Goal: Task Accomplishment & Management: Check status

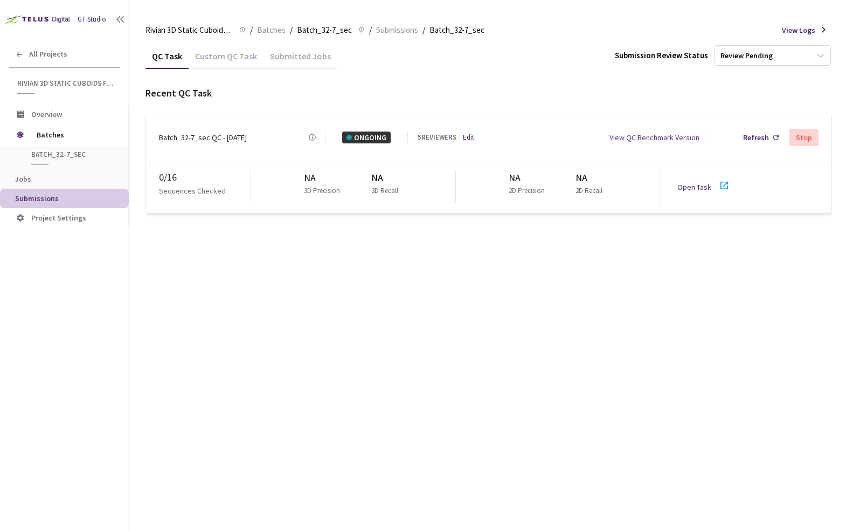
click at [340, 315] on div "QC Task Custom QC Task Submitted Jobs Submission Review Status Review Pending R…" at bounding box center [488, 286] width 686 height 487
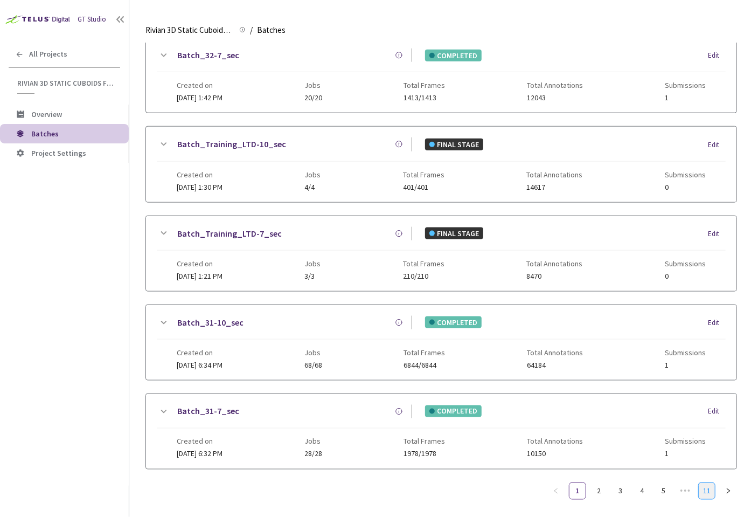
click at [710, 483] on link "11" at bounding box center [707, 491] width 16 height 16
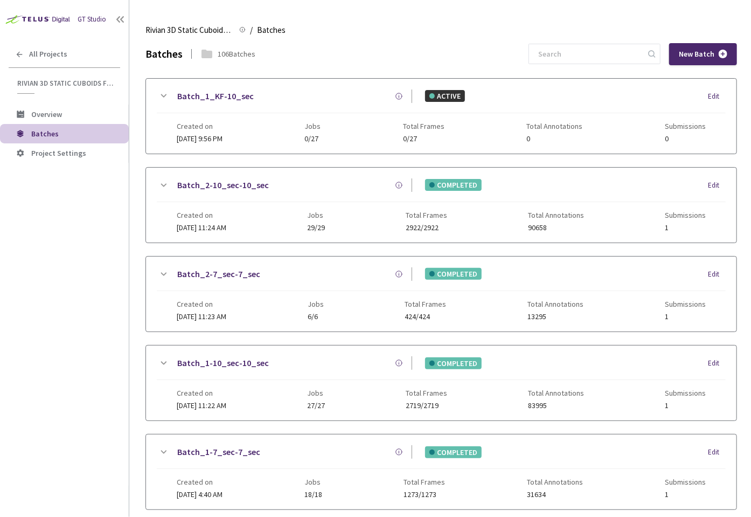
scroll to position [133, 0]
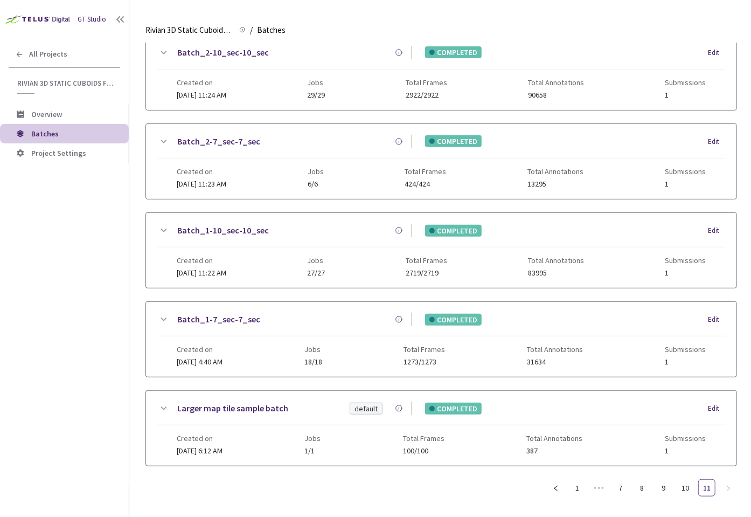
click at [686, 492] on div "Batches 106 Batches New Batch Batch_1_KF-10_sec ACTIVE Edit Created on 29 Dec, …" at bounding box center [440, 216] width 591 height 611
click at [688, 482] on link "10" at bounding box center [685, 487] width 16 height 16
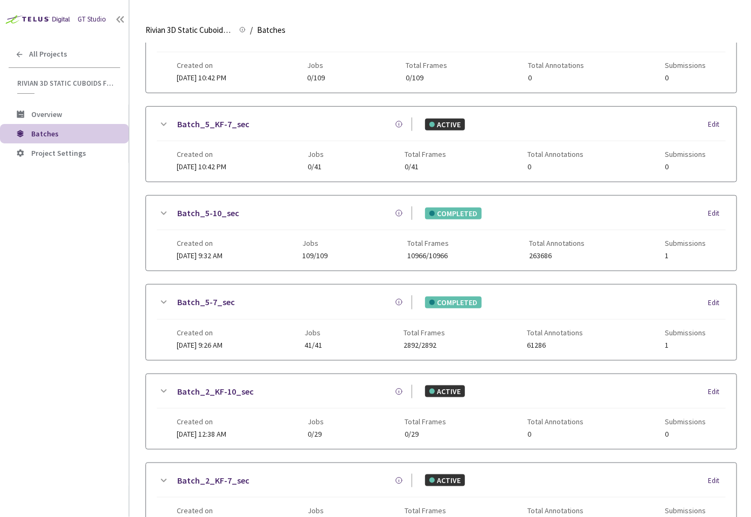
scroll to position [485, 0]
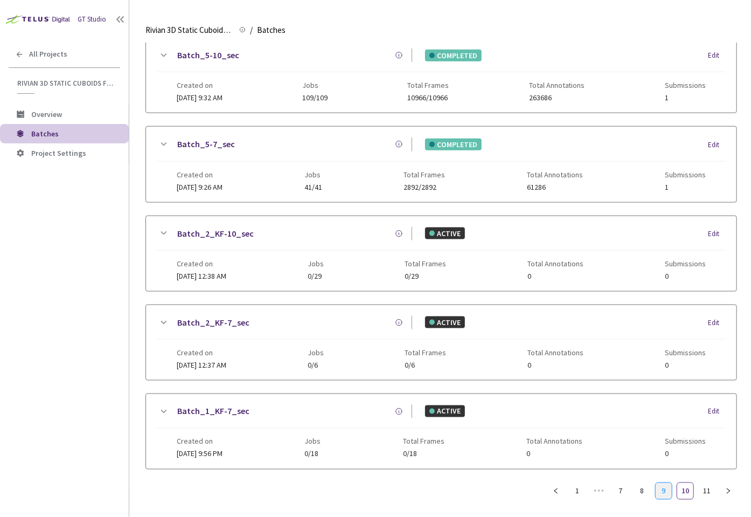
click at [659, 483] on link "9" at bounding box center [664, 491] width 16 height 16
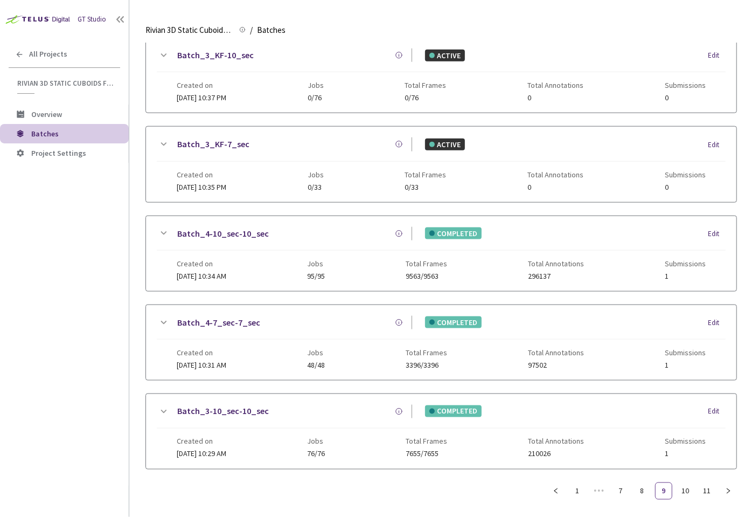
click at [226, 227] on link "Batch_4-10_sec-10_sec" at bounding box center [223, 233] width 92 height 13
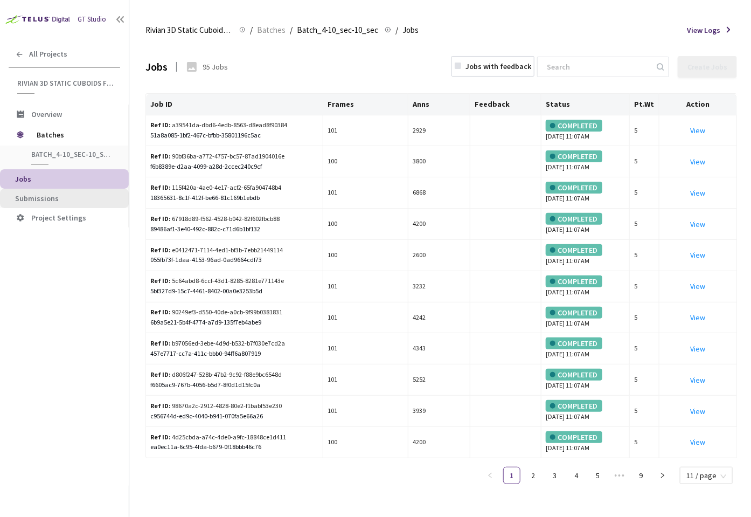
click at [46, 200] on span "Submissions" at bounding box center [37, 198] width 44 height 10
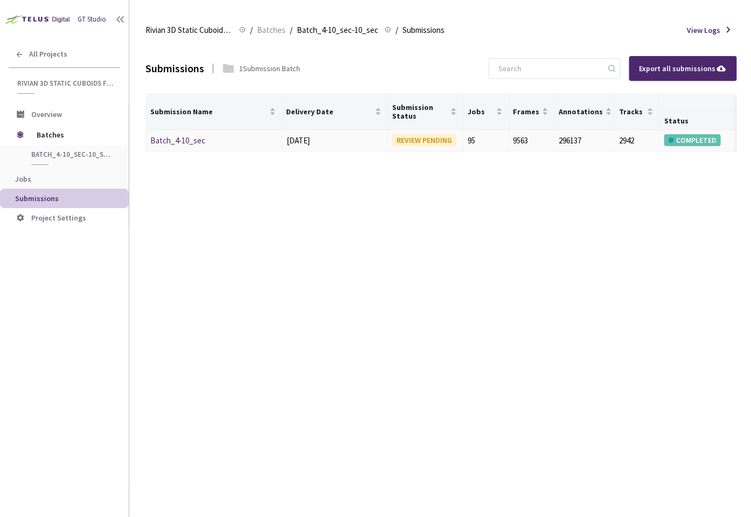
click at [189, 141] on link "Batch_4-10_sec" at bounding box center [177, 140] width 55 height 10
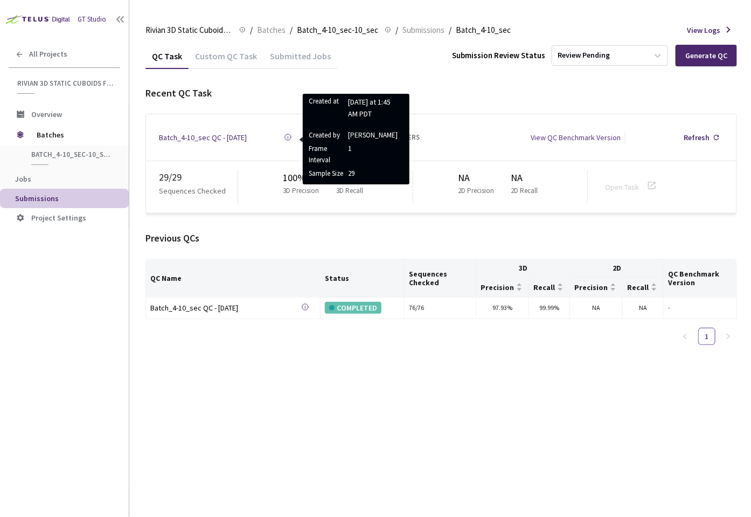
click at [288, 137] on icon at bounding box center [288, 137] width 8 height 8
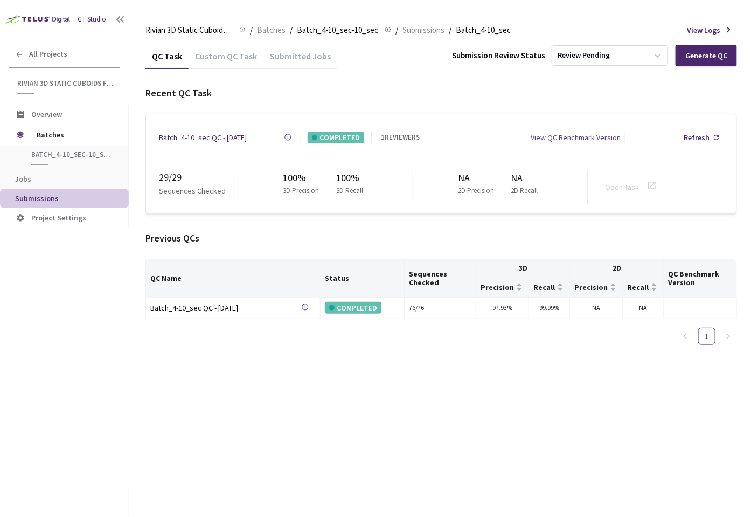
click at [510, 397] on div "QC Task Custom QC Task Submitted Jobs Submission Review Status Review Pending G…" at bounding box center [440, 279] width 591 height 473
click at [362, 390] on div "QC Task Custom QC Task Submitted Jobs Submission Review Status Review Pending G…" at bounding box center [440, 279] width 591 height 473
click at [62, 137] on span "Batches" at bounding box center [74, 135] width 74 height 22
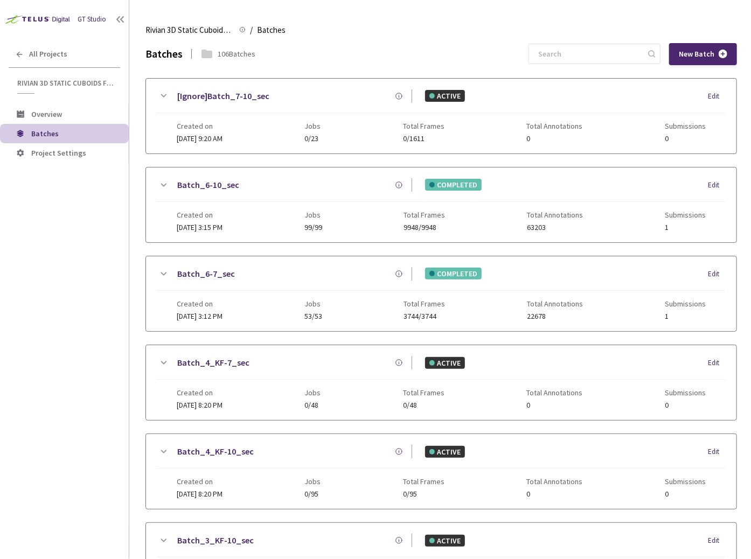
scroll to position [443, 0]
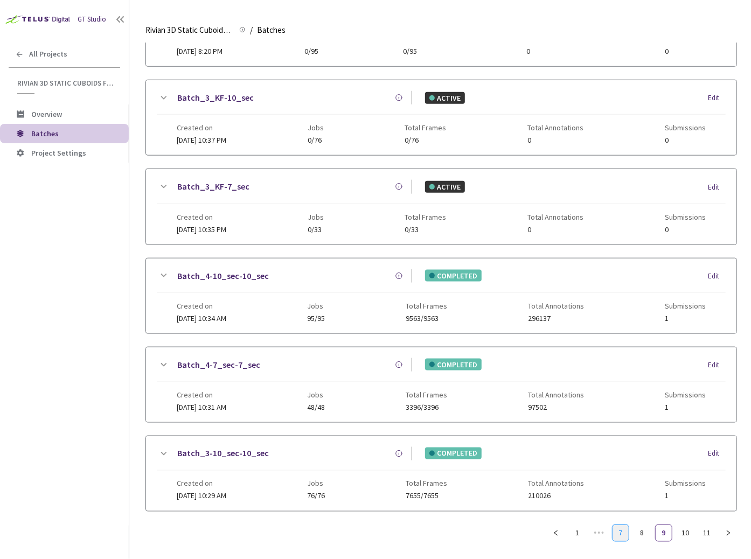
click at [622, 516] on link "7" at bounding box center [620, 533] width 16 height 16
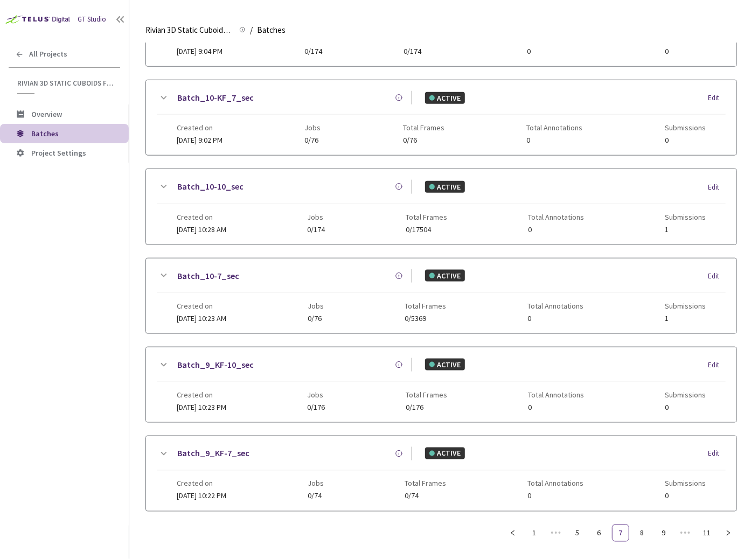
click at [154, 267] on div "Batch_10-7_sec ACTIVE Edit Created on 06 Feb, 2025 at 10:23 AM Jobs 0/76 Total …" at bounding box center [441, 296] width 590 height 75
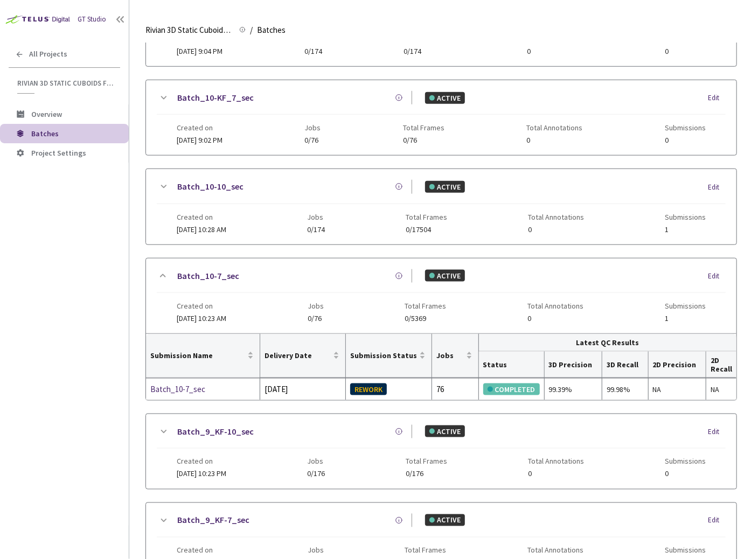
click at [201, 273] on link "Batch_10-7_sec" at bounding box center [208, 275] width 62 height 13
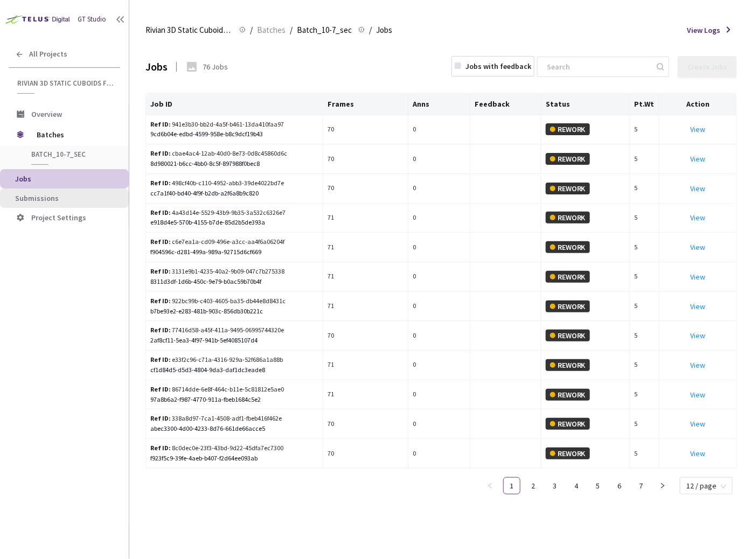
click at [67, 201] on span "Submissions" at bounding box center [67, 198] width 105 height 9
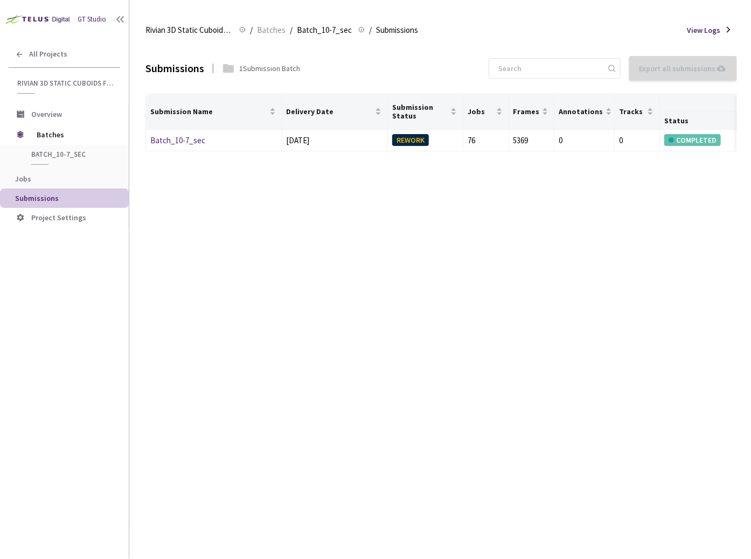
click at [377, 216] on div "Submissions 1 Submission Batch Export all submissions No Submissions to Export …" at bounding box center [440, 301] width 591 height 516
click at [340, 183] on div "Submissions 1 Submission Batch Export all submissions No Submissions to Export …" at bounding box center [440, 301] width 591 height 516
click at [503, 266] on div "Submissions 1 Submission Batch Export all submissions No Submissions to Export …" at bounding box center [440, 301] width 591 height 516
click at [180, 142] on link "Batch_10-7_sec" at bounding box center [177, 140] width 55 height 10
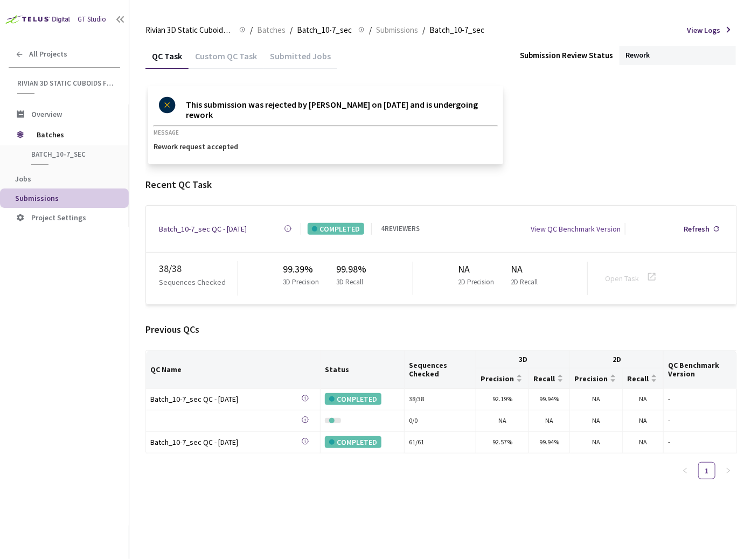
click at [672, 55] on div "Rework" at bounding box center [677, 55] width 116 height 19
click at [669, 52] on div "Rework" at bounding box center [677, 55] width 116 height 19
click at [667, 67] on div "QC Task Custom QC Task Submitted Jobs Submission Review Status Rework" at bounding box center [440, 55] width 591 height 25
click at [661, 33] on div "Rivian 3D Static Cuboids fixed[2024-25] Rivian 3D Static Cuboids fixed[2024-25]…" at bounding box center [440, 30] width 591 height 26
drag, startPoint x: 659, startPoint y: 68, endPoint x: 655, endPoint y: 47, distance: 21.4
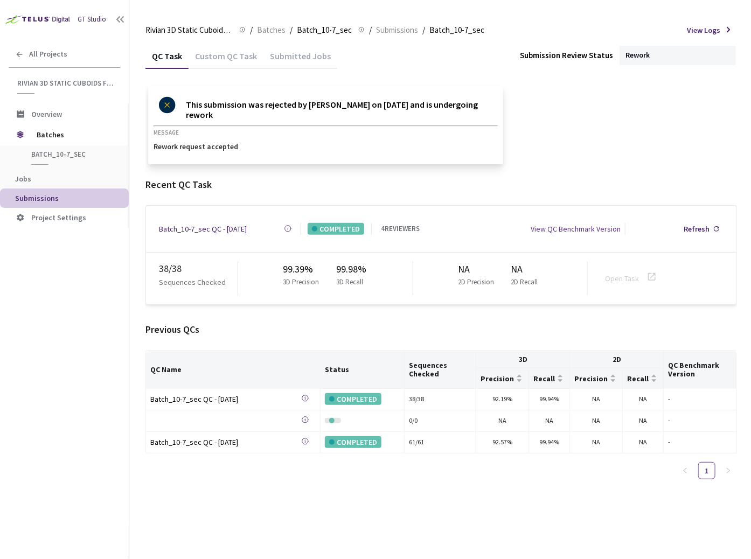
click at [659, 68] on div "QC Task Custom QC Task Submitted Jobs Submission Review Status Rework" at bounding box center [440, 55] width 591 height 25
drag, startPoint x: 655, startPoint y: 47, endPoint x: 652, endPoint y: 65, distance: 18.5
click at [654, 53] on div "Rework" at bounding box center [677, 55] width 116 height 19
click at [652, 65] on div "QC Task Custom QC Task Submitted Jobs Submission Review Status Rework" at bounding box center [440, 55] width 591 height 25
drag, startPoint x: 638, startPoint y: 41, endPoint x: 638, endPoint y: 51, distance: 9.7
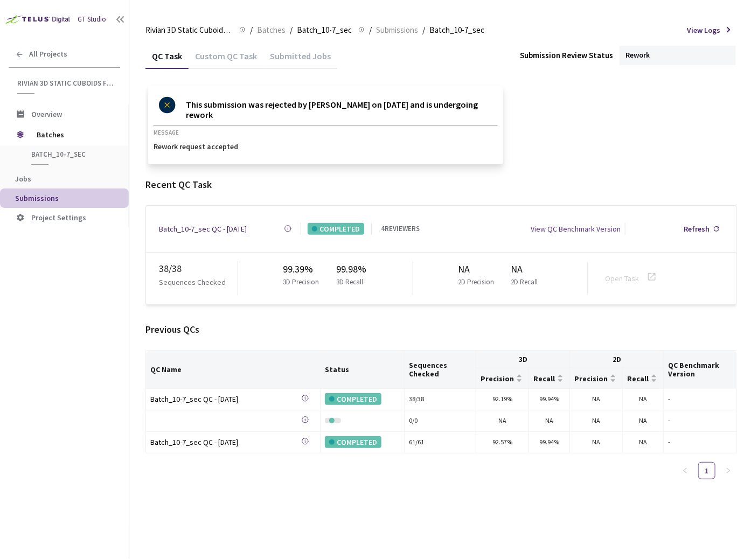
click at [638, 41] on div "Rivian 3D Static Cuboids fixed[2024-25] Rivian 3D Static Cuboids fixed[2024-25]…" at bounding box center [440, 30] width 591 height 26
drag, startPoint x: 638, startPoint y: 71, endPoint x: 633, endPoint y: 14, distance: 57.3
click at [638, 34] on div "Rivian 3D Static Cuboids fixed[2024-25] Rivian 3D Static Cuboids fixed[2024-25]…" at bounding box center [440, 288] width 591 height 542
drag, startPoint x: 633, startPoint y: 14, endPoint x: 636, endPoint y: 74, distance: 59.8
click at [633, 19] on main "Rivian 3D Static Cuboids fixed[2024-25] Rivian 3D Static Cuboids fixed[2024-25]…" at bounding box center [440, 279] width 622 height 559
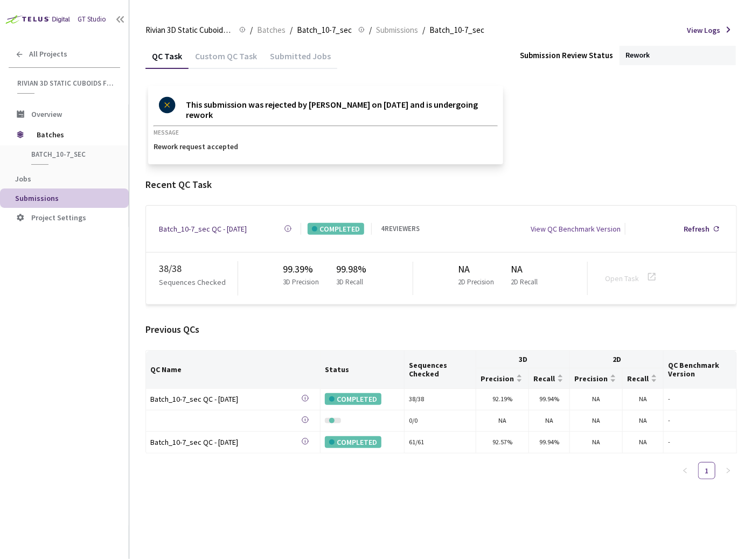
click at [636, 74] on div "QC Task Custom QC Task Submitted Jobs Submission Review Status Rework This subm…" at bounding box center [440, 265] width 591 height 445
drag, startPoint x: 626, startPoint y: 22, endPoint x: 626, endPoint y: 39, distance: 17.2
click at [626, 26] on div "Rivian 3D Static Cuboids fixed[2024-25] Rivian 3D Static Cuboids fixed[2024-25]…" at bounding box center [440, 30] width 591 height 26
click at [627, 53] on div "Rework" at bounding box center [677, 55] width 116 height 19
click at [626, 45] on div "QC Task Custom QC Task Submitted Jobs Submission Review Status Rework" at bounding box center [440, 55] width 591 height 25
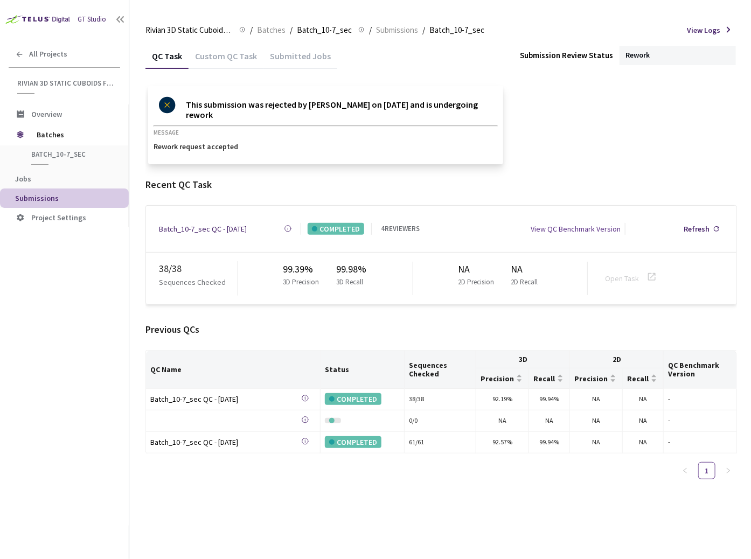
drag, startPoint x: 623, startPoint y: 49, endPoint x: 623, endPoint y: 2, distance: 46.9
click at [623, 37] on div "Rivian 3D Static Cuboids fixed[2024-25] Rivian 3D Static Cuboids fixed[2024-25]…" at bounding box center [440, 288] width 591 height 542
drag, startPoint x: 620, startPoint y: 51, endPoint x: 621, endPoint y: 2, distance: 49.6
click at [621, 46] on div "Rework" at bounding box center [677, 55] width 116 height 19
click at [419, 481] on div "QC Task Custom QC Task Submitted Jobs Submission Review Status Rework This subm…" at bounding box center [440, 301] width 591 height 516
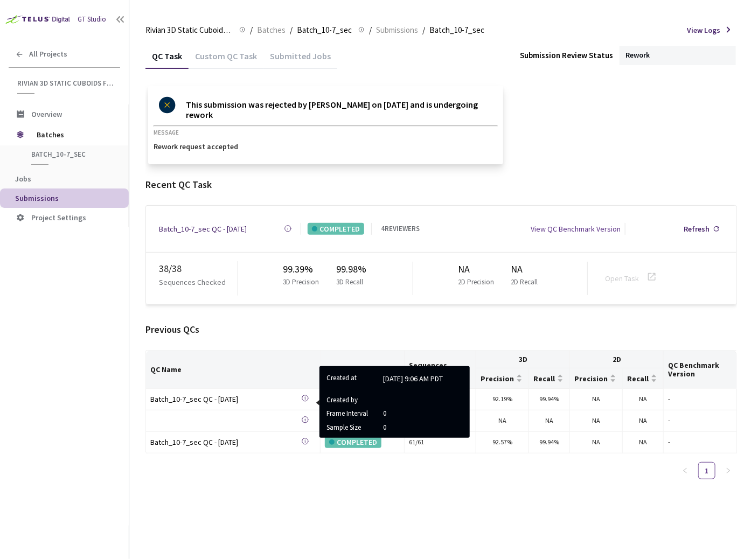
click at [339, 493] on div "QC Task Custom QC Task Submitted Jobs Submission Review Status Rework This subm…" at bounding box center [440, 301] width 591 height 516
click at [331, 516] on div "QC Task Custom QC Task Submitted Jobs Submission Review Status Rework This subm…" at bounding box center [440, 301] width 591 height 516
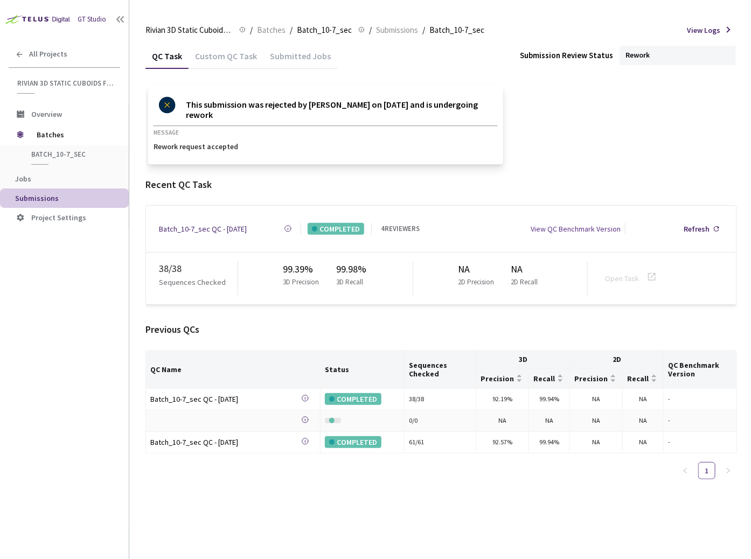
drag, startPoint x: 333, startPoint y: 405, endPoint x: 344, endPoint y: 405, distance: 10.2
click at [344, 410] on td at bounding box center [363, 421] width 84 height 22
drag, startPoint x: 341, startPoint y: 406, endPoint x: 325, endPoint y: 408, distance: 15.8
click at [340, 410] on td at bounding box center [363, 421] width 84 height 22
click at [325, 418] on div at bounding box center [333, 420] width 16 height 5
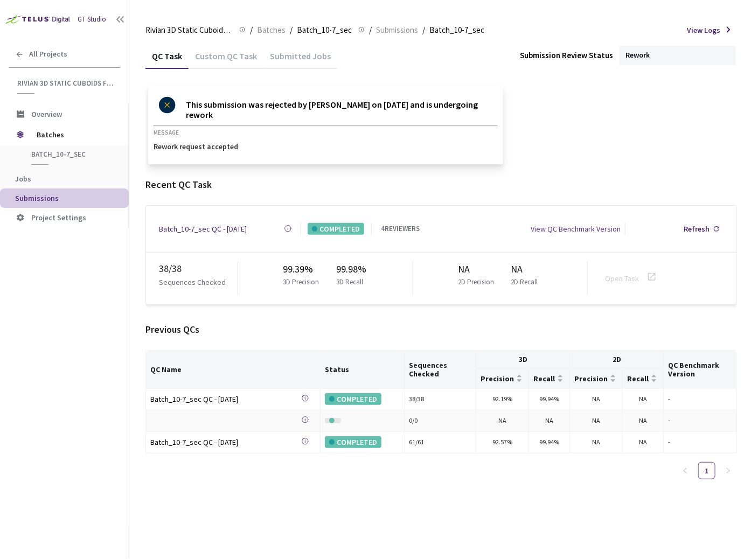
click at [321, 410] on td at bounding box center [363, 421] width 84 height 22
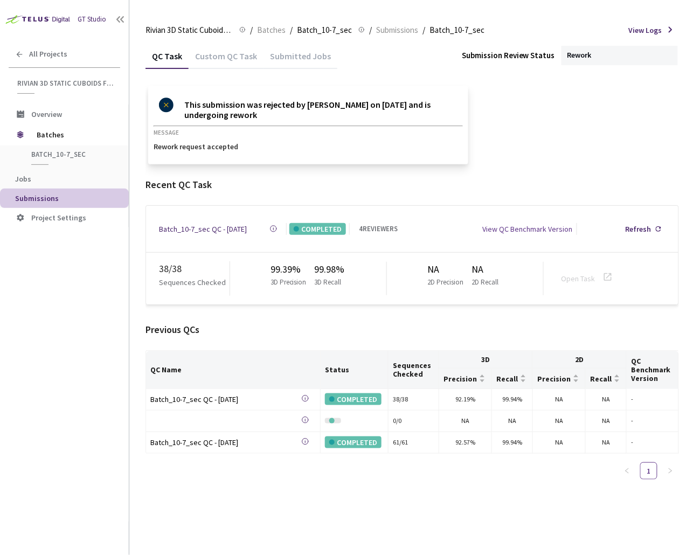
click at [99, 292] on div "GT Studio All Projects Rivian 3D Static Cuboids fixed[2024-25] Rivian 3D Static…" at bounding box center [64, 260] width 129 height 521
click at [83, 135] on span "Batches" at bounding box center [74, 135] width 74 height 22
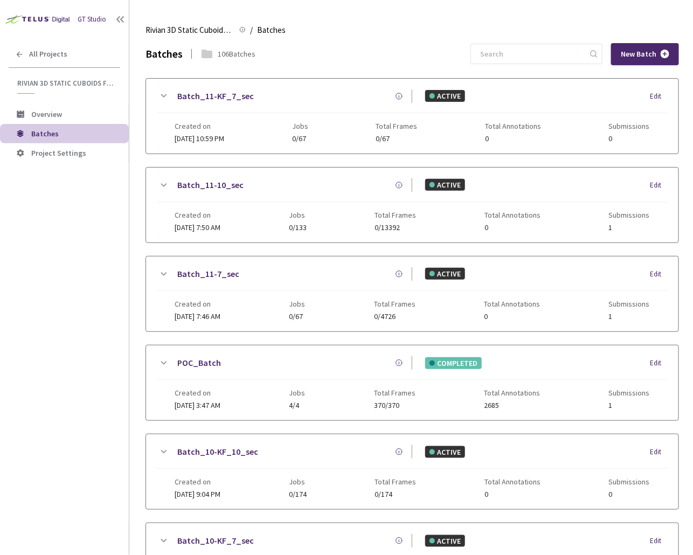
scroll to position [632, 0]
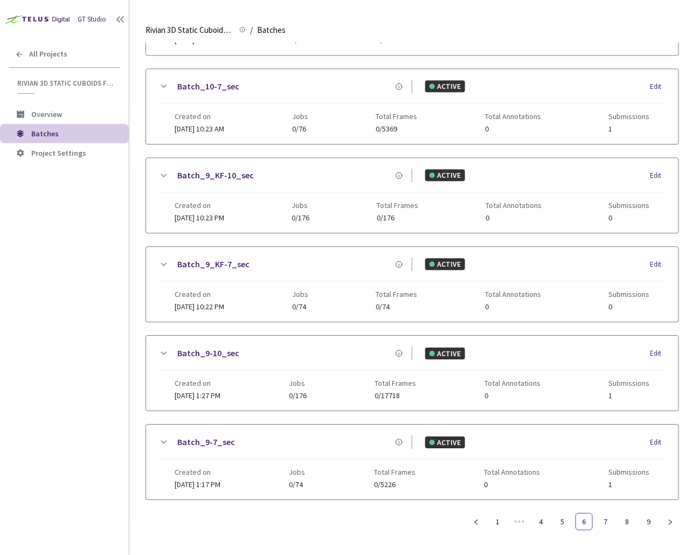
click at [117, 290] on div "GT Studio All Projects Rivian 3D Static Cuboids fixed[2024-25] Rivian 3D Static…" at bounding box center [64, 260] width 129 height 521
click at [570, 513] on link "5" at bounding box center [562, 521] width 16 height 16
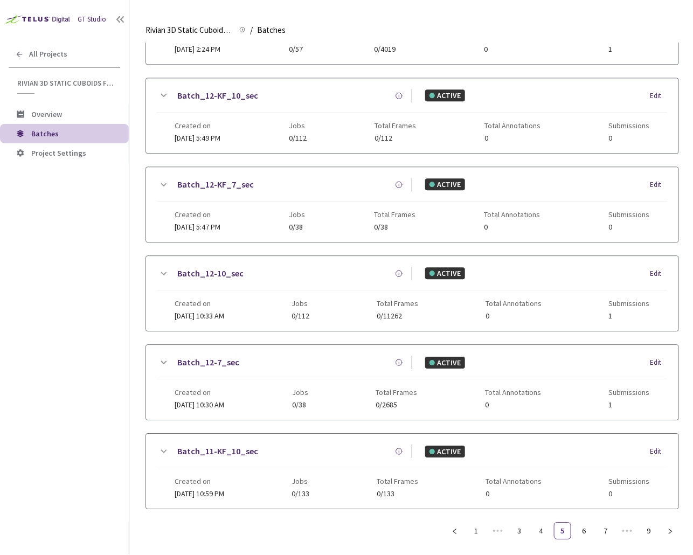
click at [189, 356] on link "Batch_12-7_sec" at bounding box center [208, 362] width 62 height 13
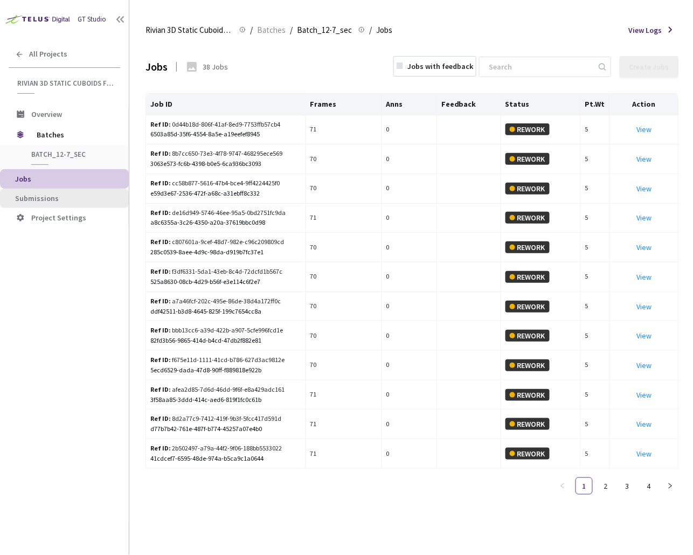
click at [67, 196] on span "Submissions" at bounding box center [67, 198] width 105 height 9
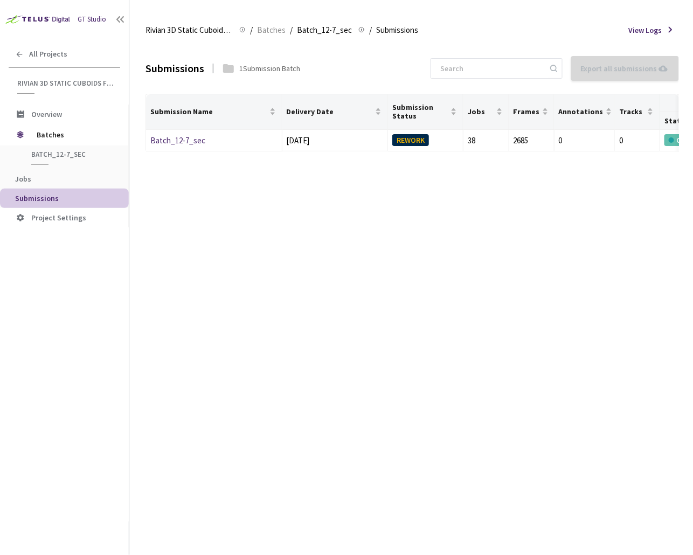
click at [280, 214] on div "Submissions 1 Submission Batch Export all submissions No Submissions to Export …" at bounding box center [411, 299] width 533 height 512
click at [274, 243] on div "Submissions 1 Submission Batch Export all submissions No Submissions to Export …" at bounding box center [411, 299] width 533 height 512
click at [191, 244] on div "Submissions 1 Submission Batch Export all submissions No Submissions to Export …" at bounding box center [411, 299] width 533 height 512
click at [71, 200] on span "Submissions" at bounding box center [67, 198] width 105 height 9
click at [187, 139] on link "Batch_12-7_sec" at bounding box center [177, 140] width 55 height 10
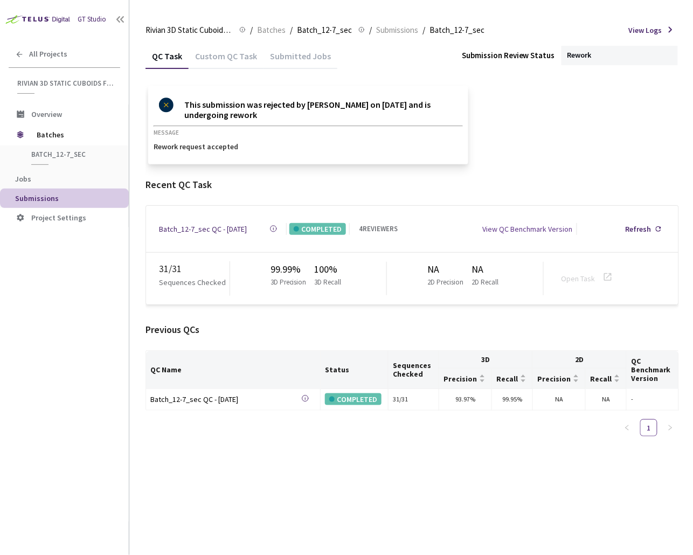
click at [271, 53] on div "Submitted Jobs" at bounding box center [300, 60] width 74 height 18
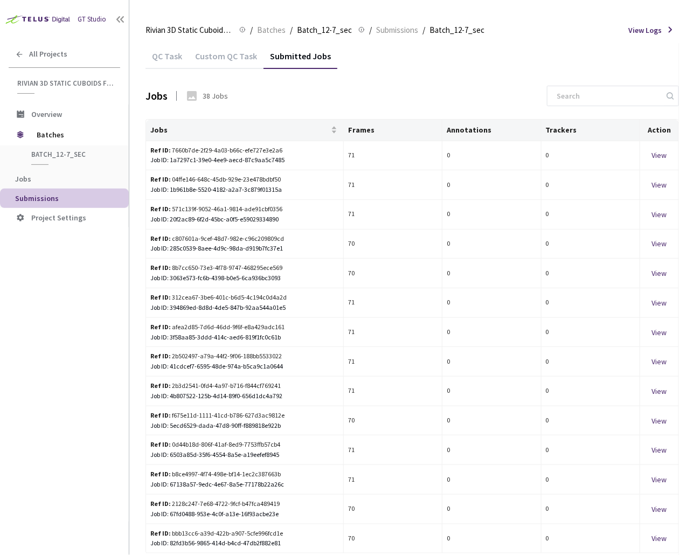
click at [247, 59] on div "Custom QC Task" at bounding box center [226, 60] width 75 height 18
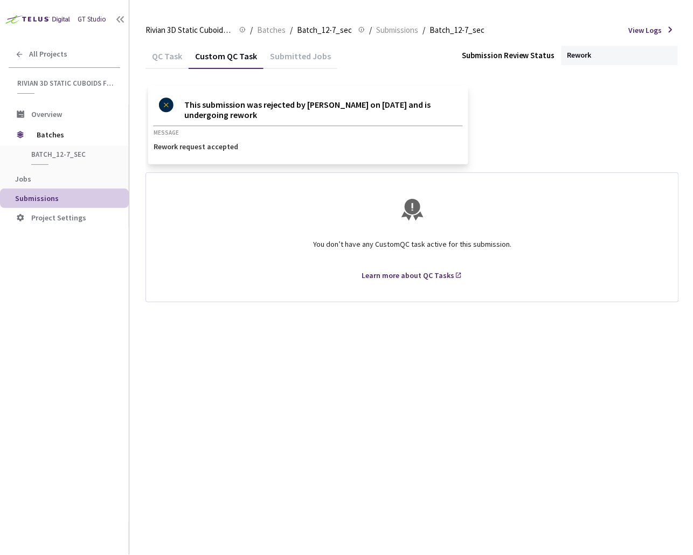
click at [161, 55] on div "QC Task" at bounding box center [166, 60] width 43 height 18
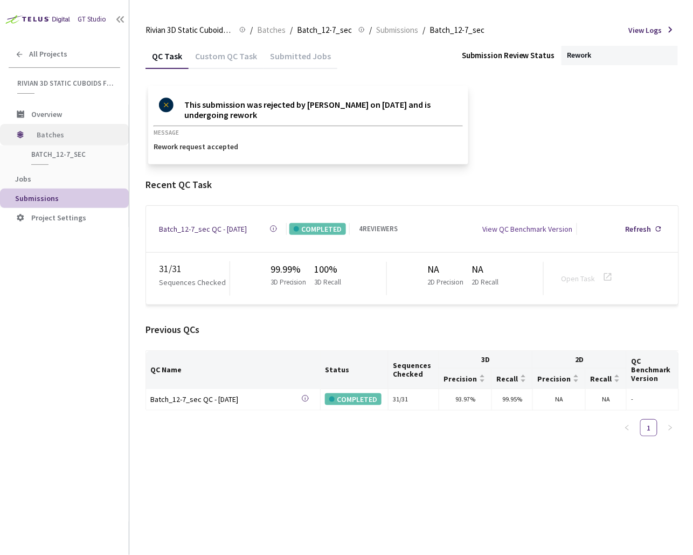
click at [45, 124] on span "Batches" at bounding box center [74, 135] width 74 height 22
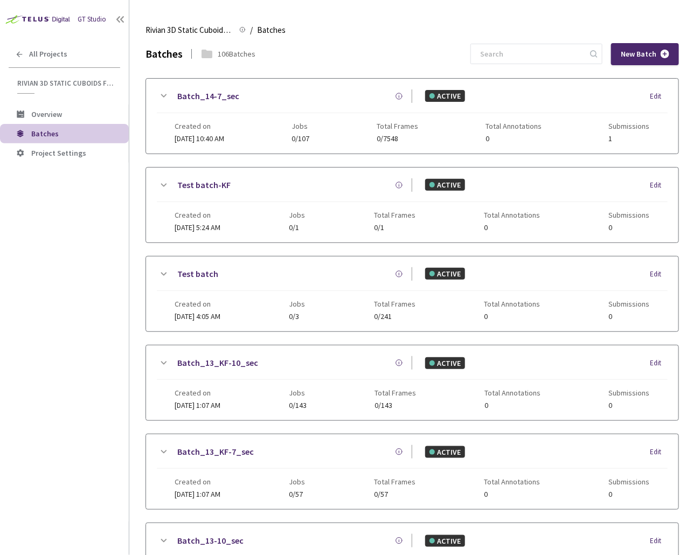
scroll to position [632, 0]
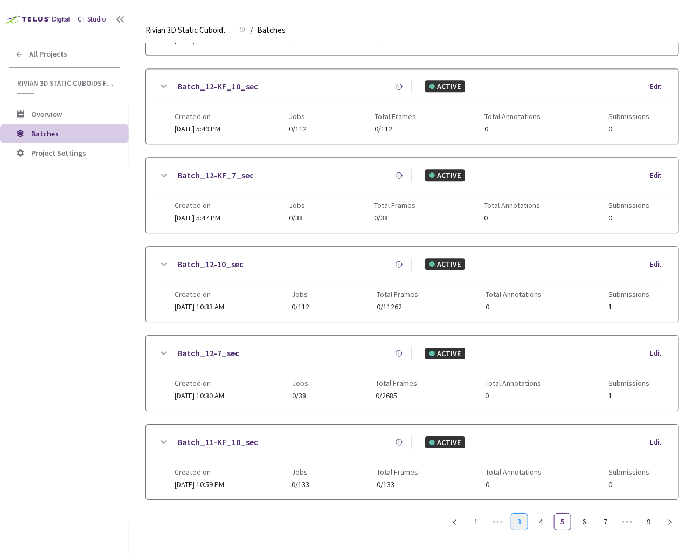
click at [524, 513] on link "3" at bounding box center [519, 521] width 16 height 16
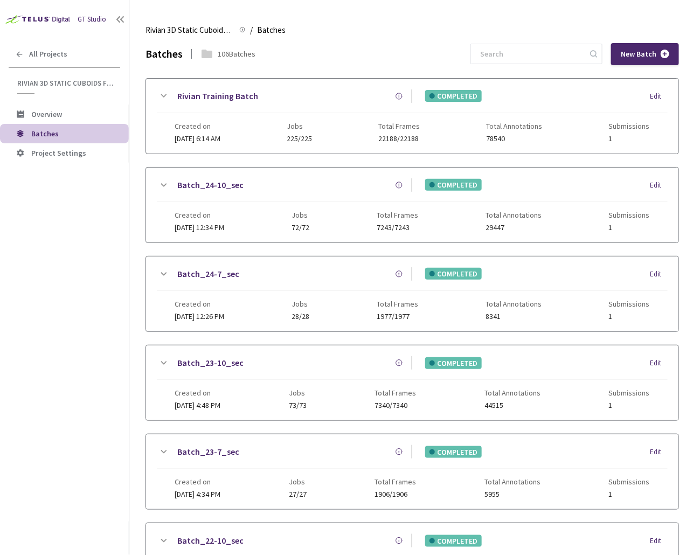
scroll to position [623, 0]
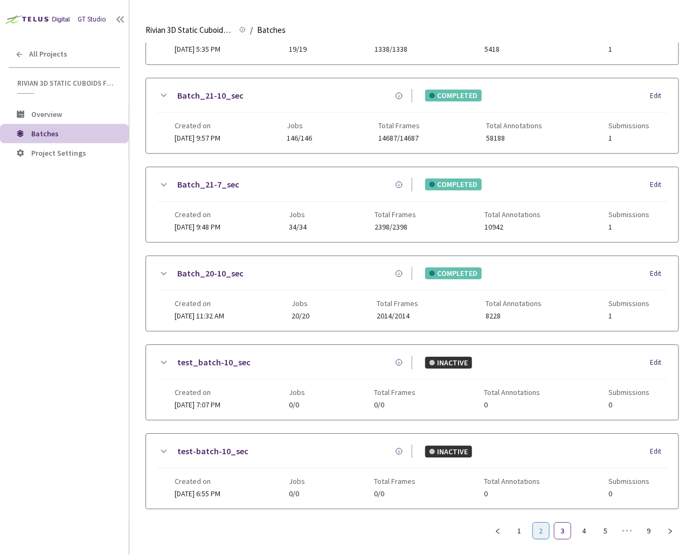
click at [540, 516] on link "2" at bounding box center [541, 531] width 16 height 16
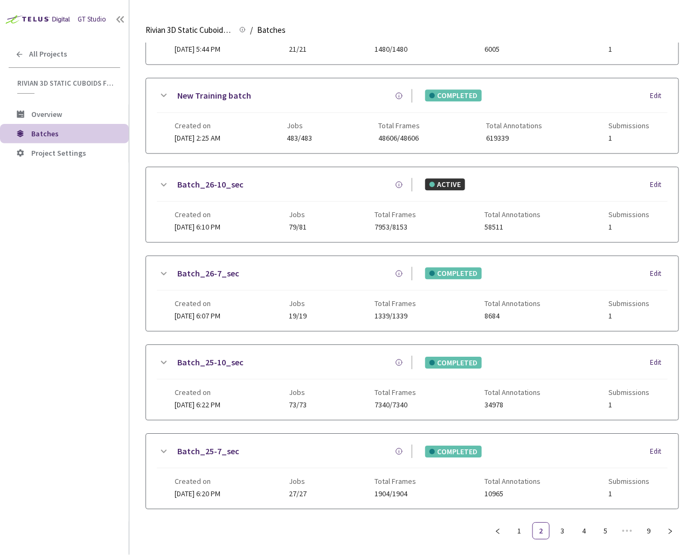
click at [160, 267] on icon at bounding box center [163, 273] width 13 height 13
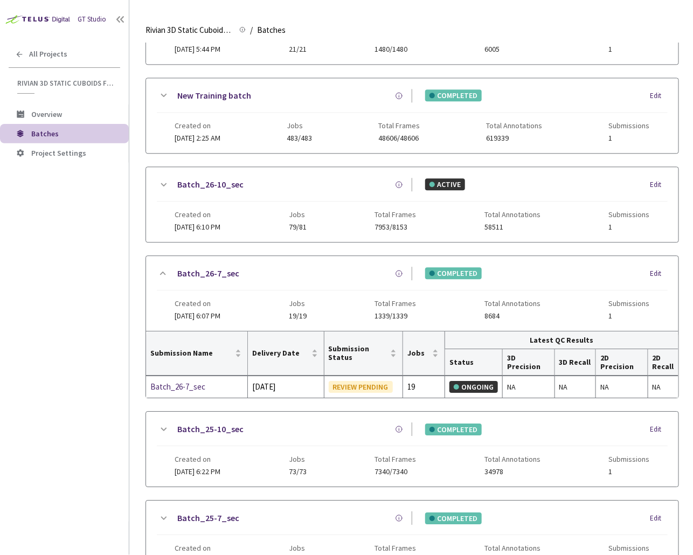
click at [162, 183] on icon at bounding box center [164, 184] width 6 height 3
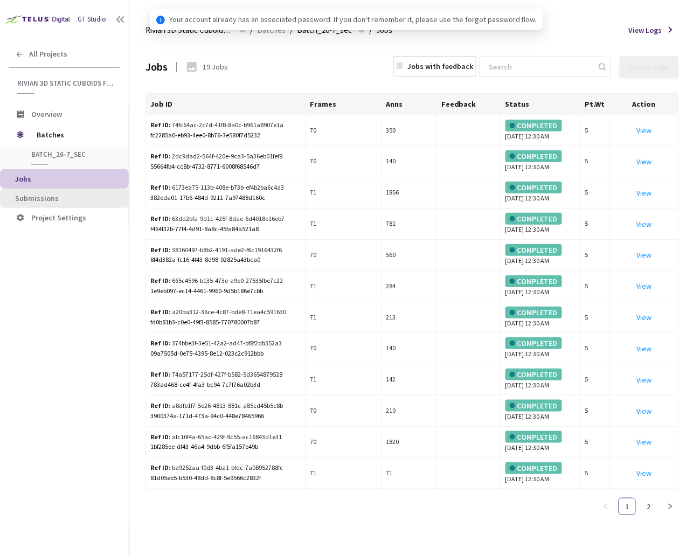
click at [34, 200] on span "Submissions" at bounding box center [37, 198] width 44 height 10
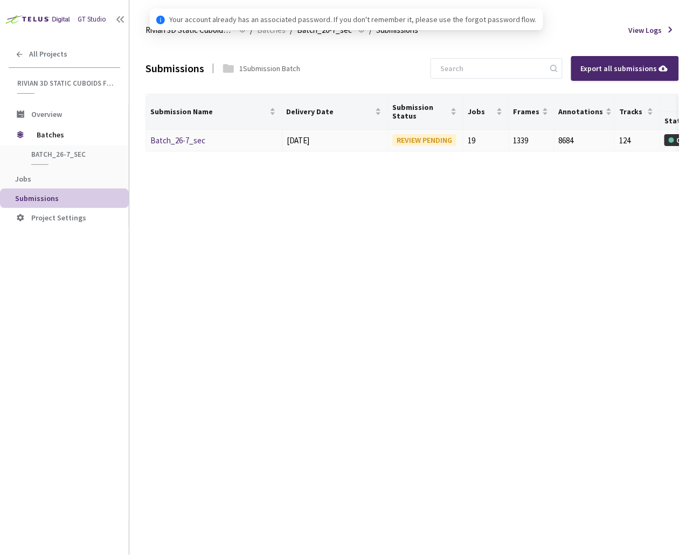
click at [182, 140] on link "Batch_26-7_sec" at bounding box center [177, 140] width 55 height 10
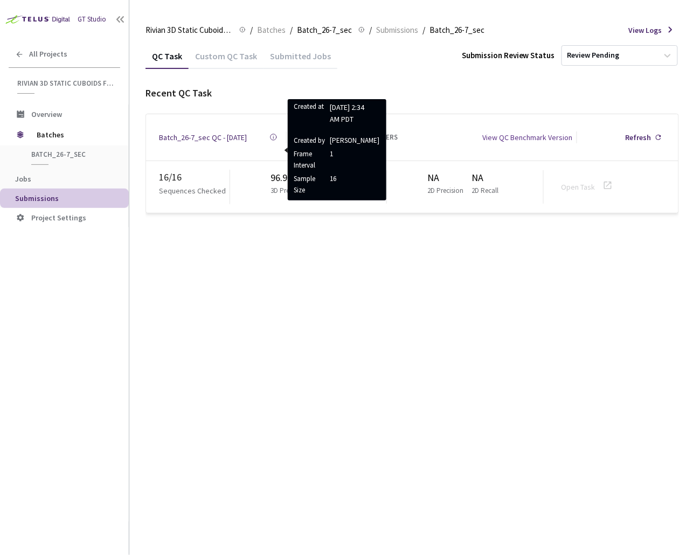
click at [273, 134] on circle at bounding box center [273, 137] width 6 height 6
click at [478, 236] on div "QC Task Custom QC Task Submitted Jobs Submission Review Status Review Pending R…" at bounding box center [411, 299] width 533 height 512
click at [405, 226] on div "QC Task Custom QC Task Submitted Jobs Submission Review Status Review Pending R…" at bounding box center [411, 299] width 533 height 512
drag, startPoint x: 365, startPoint y: 57, endPoint x: 368, endPoint y: 167, distance: 109.9
click at [365, 58] on div "QC Task Custom QC Task Submitted Jobs Submission Review Status Review Pending" at bounding box center [411, 55] width 533 height 25
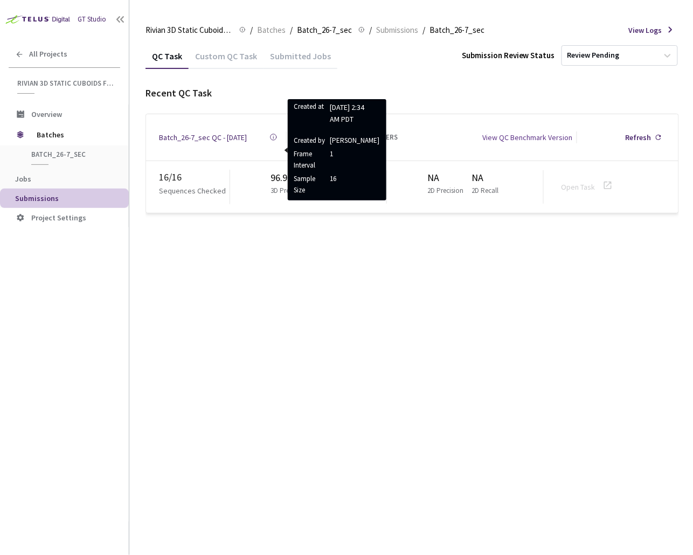
click at [313, 266] on div "QC Task Custom QC Task Submitted Jobs Submission Review Status Review Pending R…" at bounding box center [411, 299] width 533 height 512
click at [235, 73] on div "QC Task Custom QC Task Submitted Jobs Submission Review Status Review Pending R…" at bounding box center [411, 128] width 533 height 171
click at [246, 240] on div "QC Task Custom QC Task Submitted Jobs Submission Review Status Review Pending R…" at bounding box center [411, 299] width 533 height 512
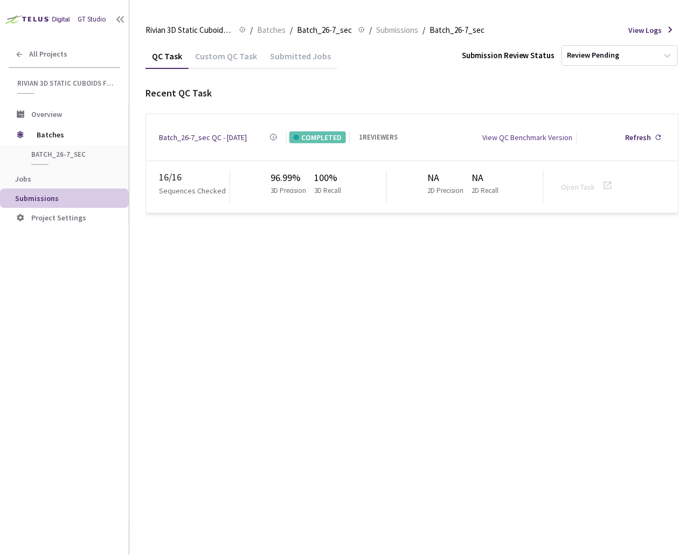
click at [375, 136] on div "1 REVIEWERS" at bounding box center [378, 137] width 39 height 11
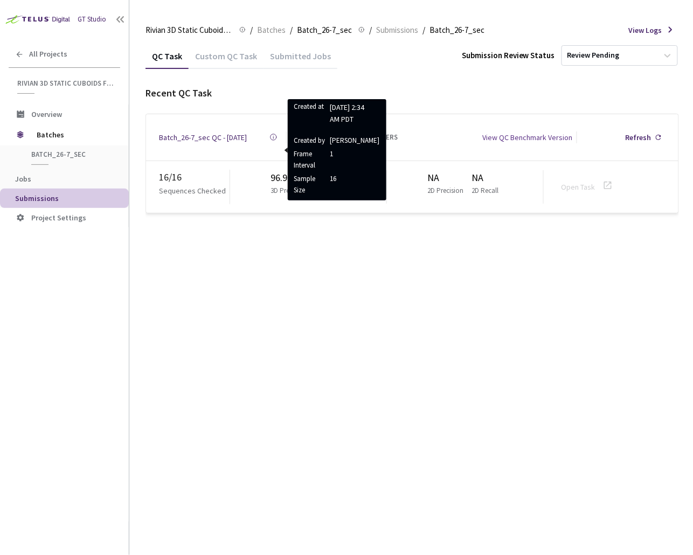
click at [270, 134] on icon at bounding box center [273, 137] width 8 height 8
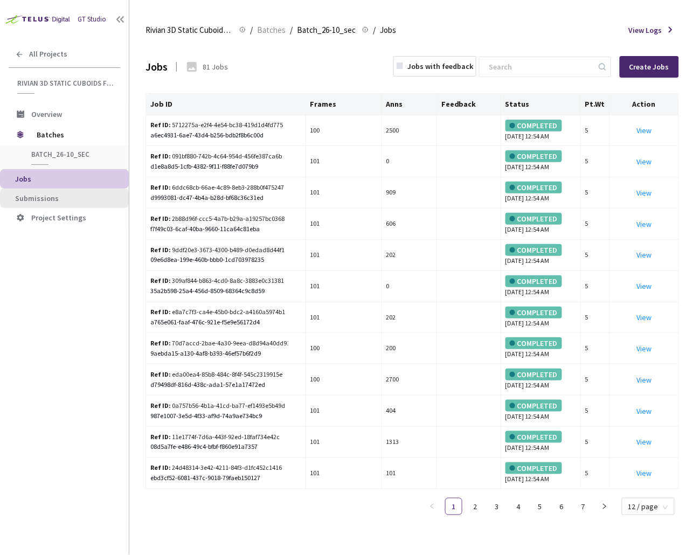
drag, startPoint x: 58, startPoint y: 193, endPoint x: 110, endPoint y: 195, distance: 52.3
click at [58, 194] on span "Submissions" at bounding box center [67, 198] width 105 height 9
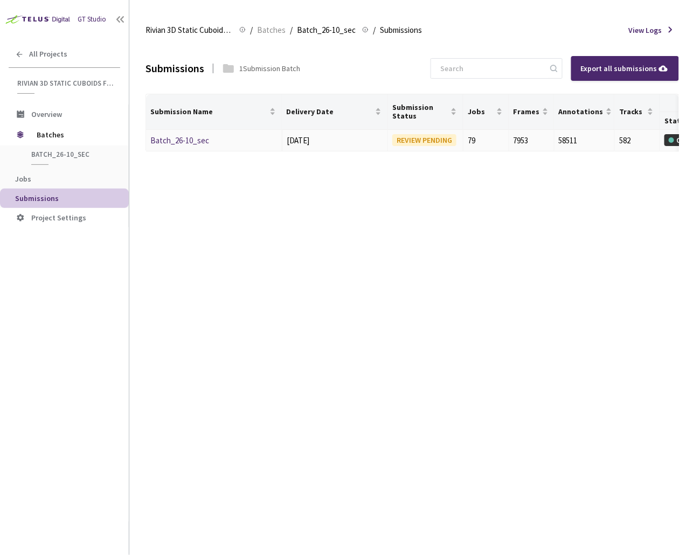
click at [198, 142] on link "Batch_26-10_sec" at bounding box center [179, 140] width 59 height 10
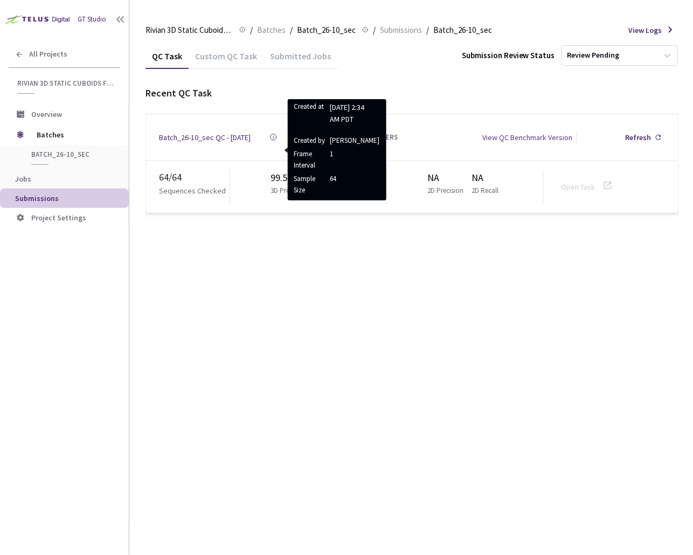
click at [271, 135] on icon at bounding box center [273, 137] width 8 height 8
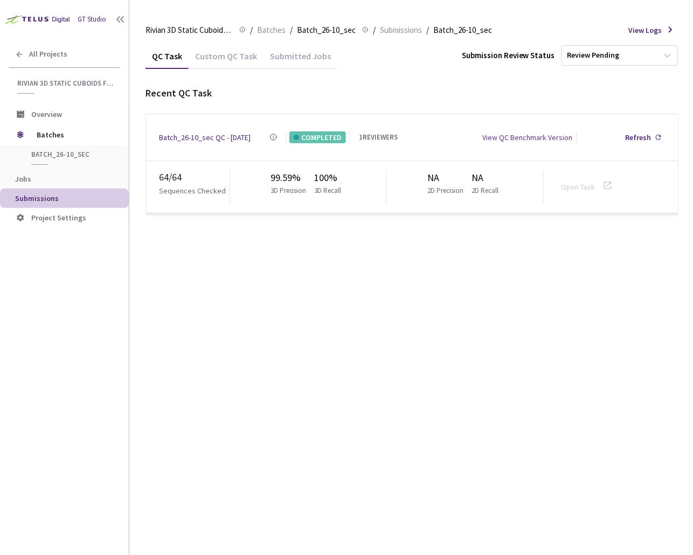
click at [349, 280] on div "QC Task Custom QC Task Submitted Jobs Submission Review Status Review Pending R…" at bounding box center [411, 299] width 533 height 512
click at [83, 135] on span "Batches" at bounding box center [74, 135] width 74 height 22
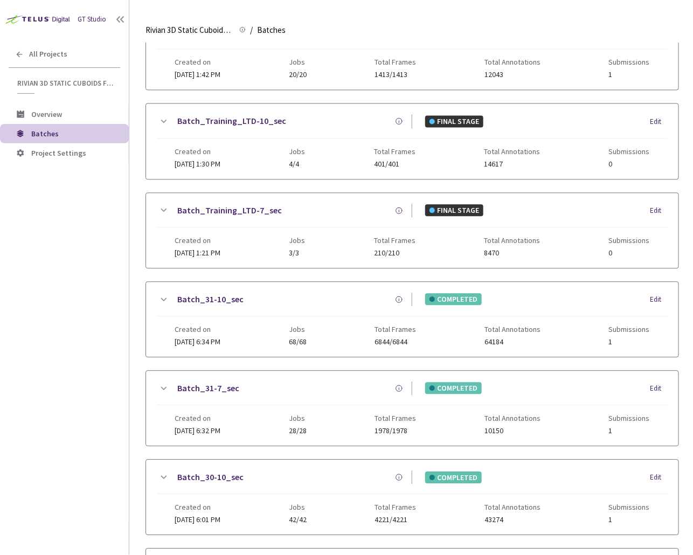
scroll to position [632, 0]
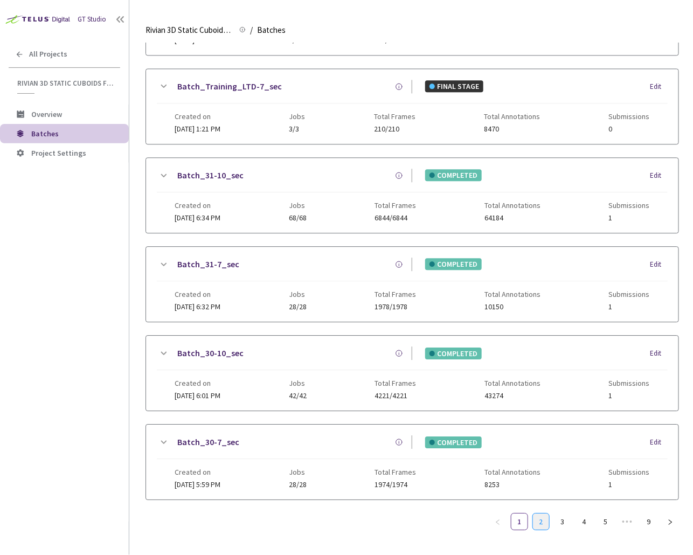
click at [540, 513] on link "2" at bounding box center [541, 521] width 16 height 16
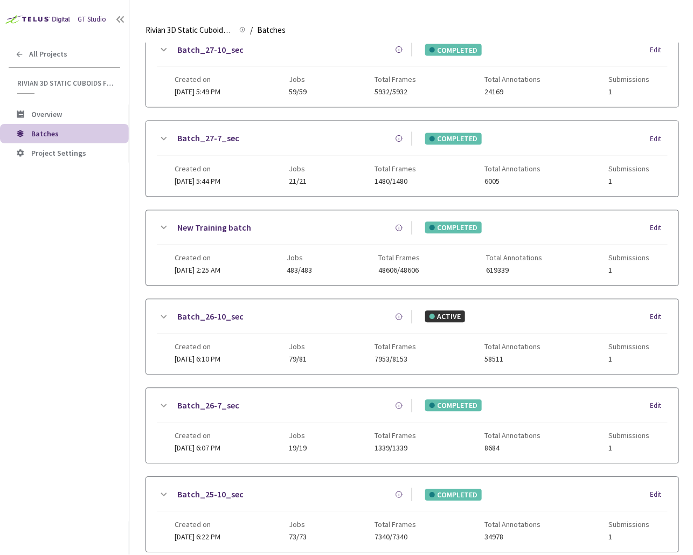
scroll to position [397, 0]
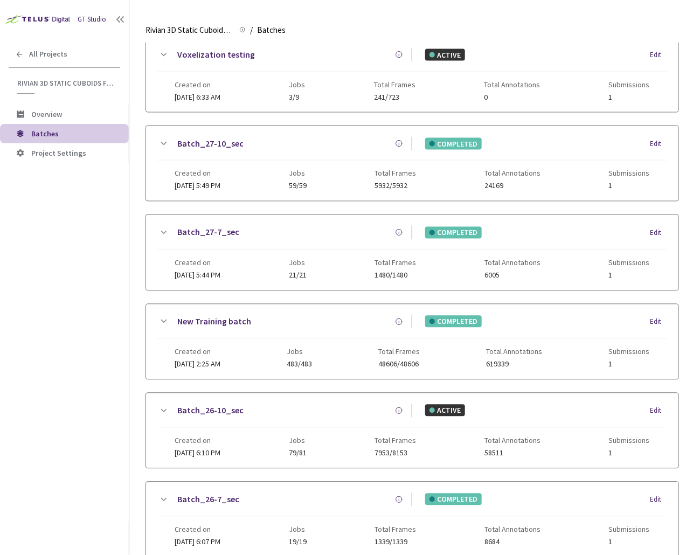
click at [162, 231] on icon at bounding box center [164, 232] width 6 height 3
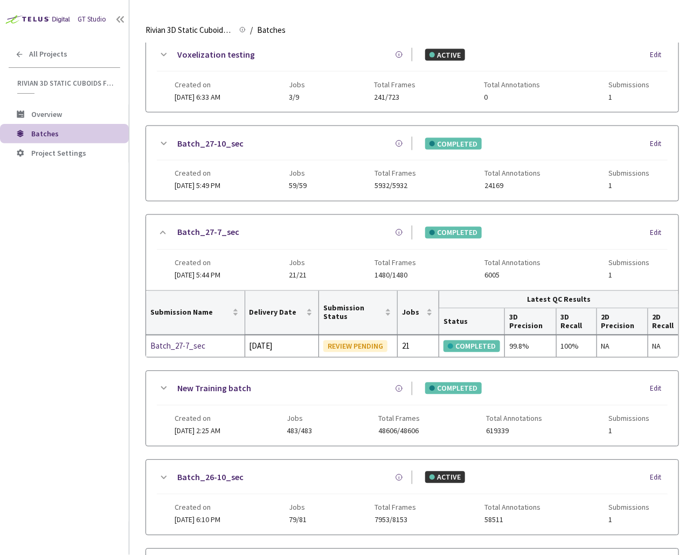
click at [161, 137] on icon at bounding box center [163, 143] width 13 height 13
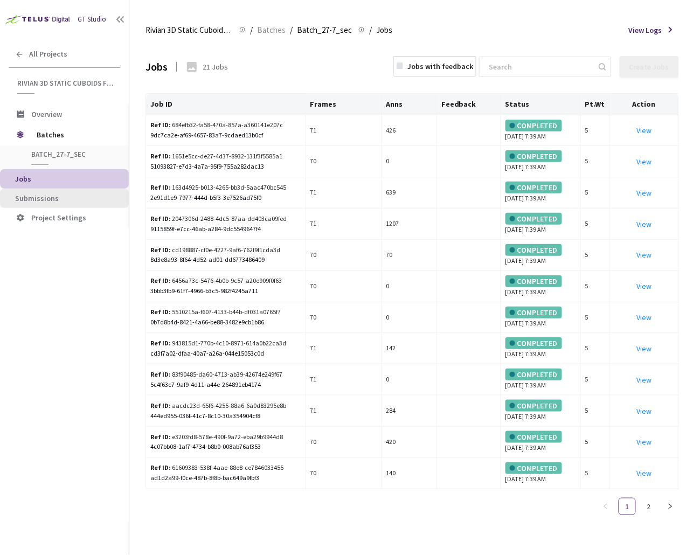
click at [61, 196] on span "Submissions" at bounding box center [67, 198] width 105 height 9
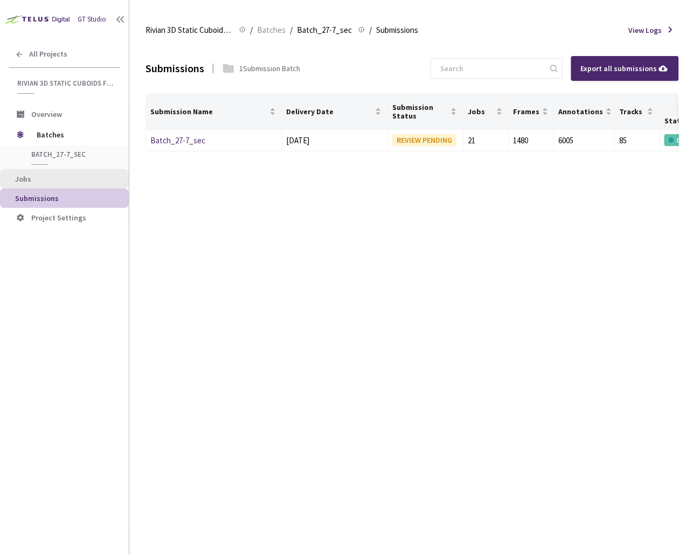
click at [70, 179] on span "Jobs" at bounding box center [67, 179] width 105 height 9
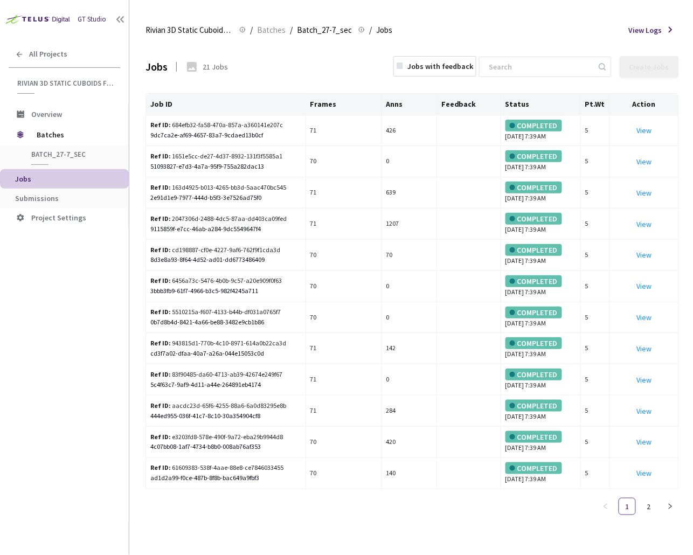
click at [85, 133] on span "Batches" at bounding box center [74, 135] width 74 height 22
click at [57, 198] on span "Submissions" at bounding box center [67, 198] width 105 height 9
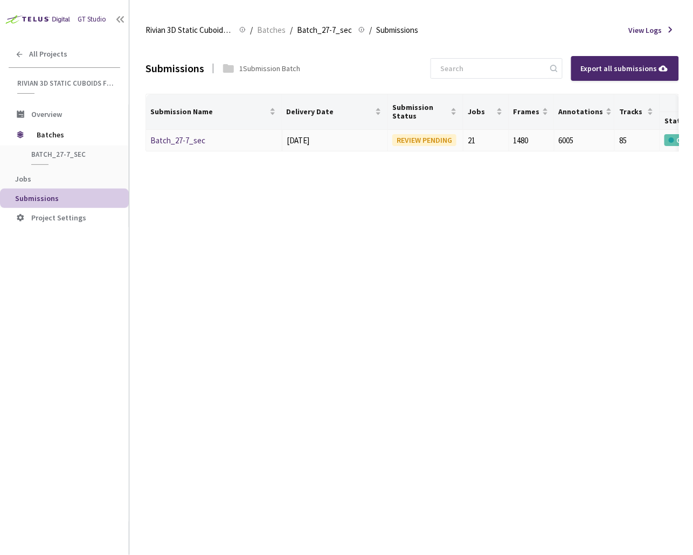
click at [192, 139] on link "Batch_27-7_sec" at bounding box center [177, 140] width 55 height 10
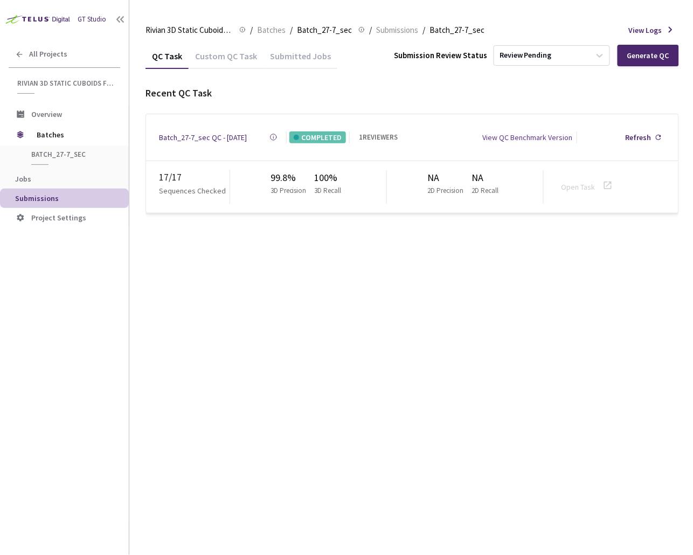
click at [226, 137] on div "Batch_27-7_sec QC - 17 Jul, 2025" at bounding box center [203, 137] width 88 height 12
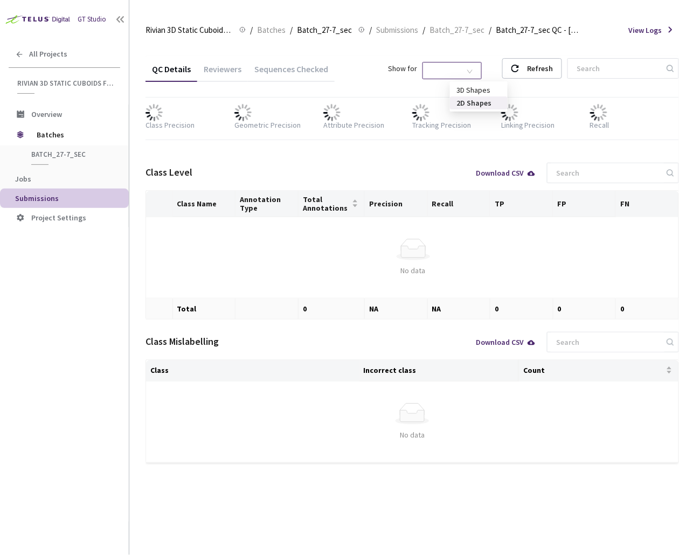
click at [475, 67] on span "2D Shapes" at bounding box center [452, 70] width 46 height 16
click at [478, 102] on div "2D Shapes" at bounding box center [478, 103] width 45 height 12
click at [478, 86] on div "QC Details Reviewers Sequences Checked Show for 2D Shapes 2D Shapes Refresh NA …" at bounding box center [411, 259] width 533 height 407
drag, startPoint x: 477, startPoint y: 72, endPoint x: 470, endPoint y: 88, distance: 16.9
click at [475, 76] on span "2D Shapes" at bounding box center [452, 70] width 46 height 16
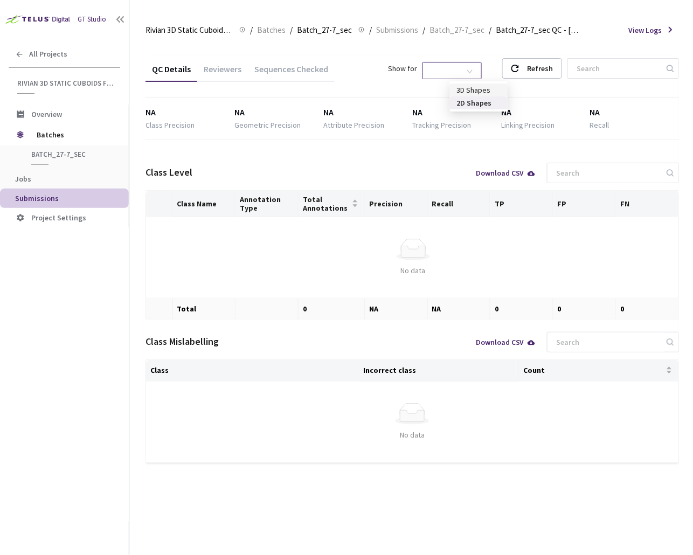
click at [470, 88] on div "3D Shapes" at bounding box center [478, 90] width 45 height 12
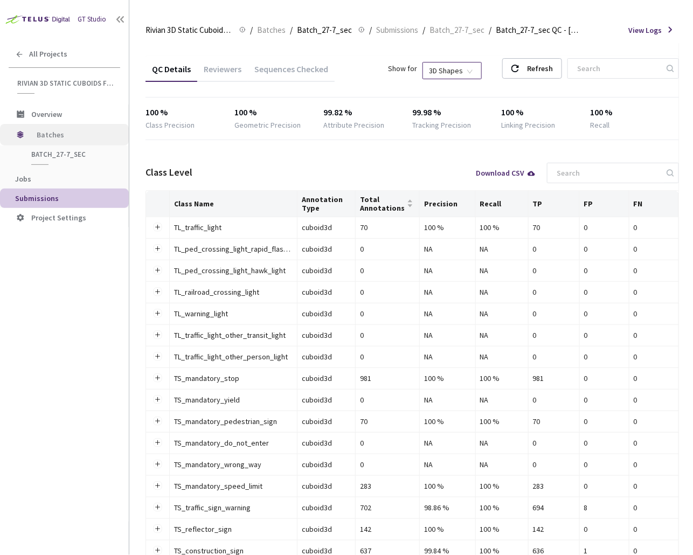
click at [47, 141] on span "Batches" at bounding box center [74, 135] width 74 height 22
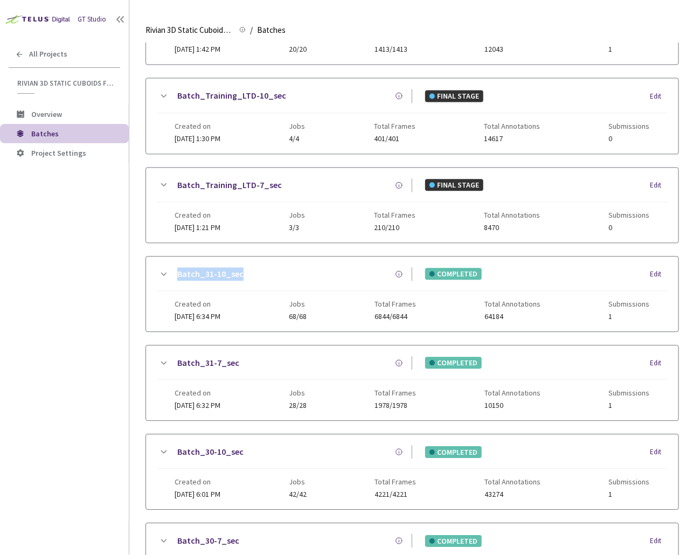
scroll to position [632, 0]
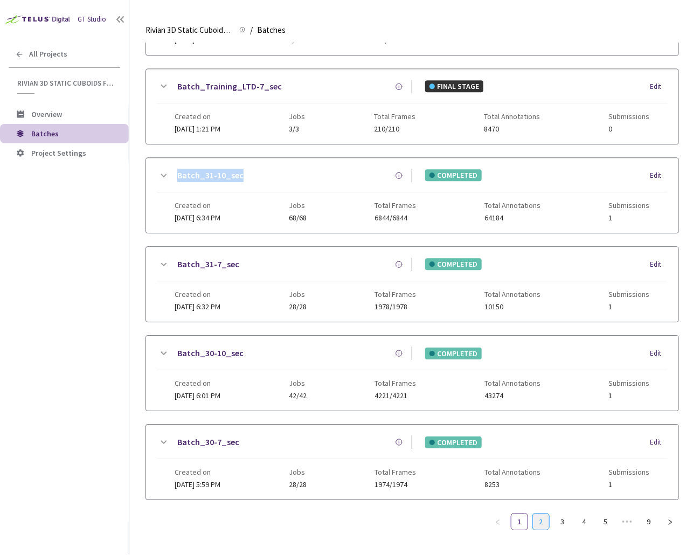
click at [538, 513] on link "2" at bounding box center [541, 521] width 16 height 16
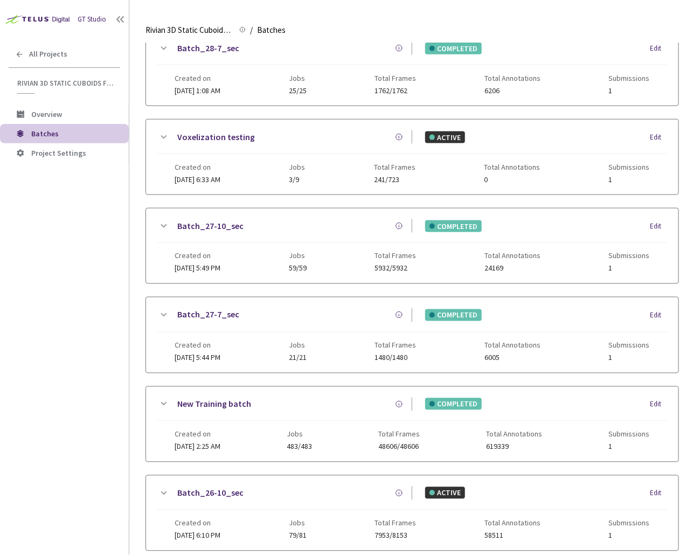
scroll to position [0, 0]
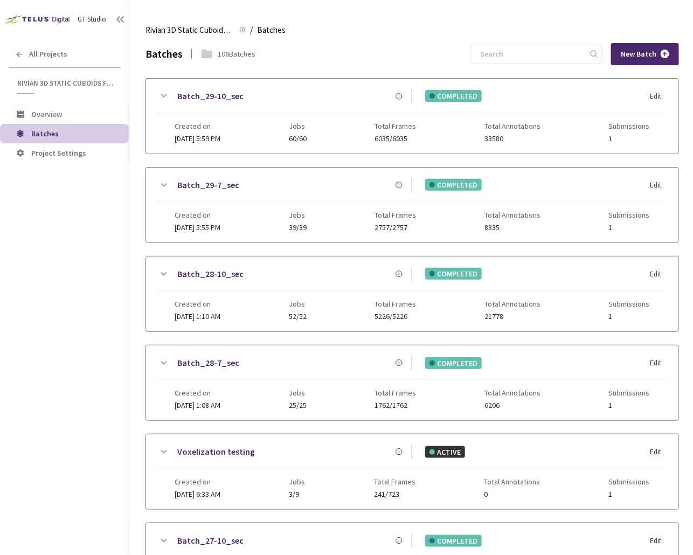
drag, startPoint x: 158, startPoint y: 355, endPoint x: 160, endPoint y: 325, distance: 30.2
click at [158, 357] on icon at bounding box center [163, 363] width 13 height 13
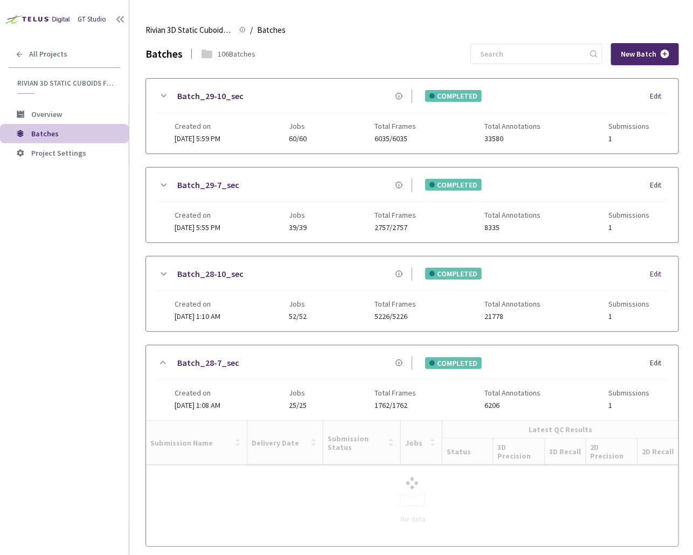
click at [164, 272] on icon at bounding box center [164, 273] width 6 height 3
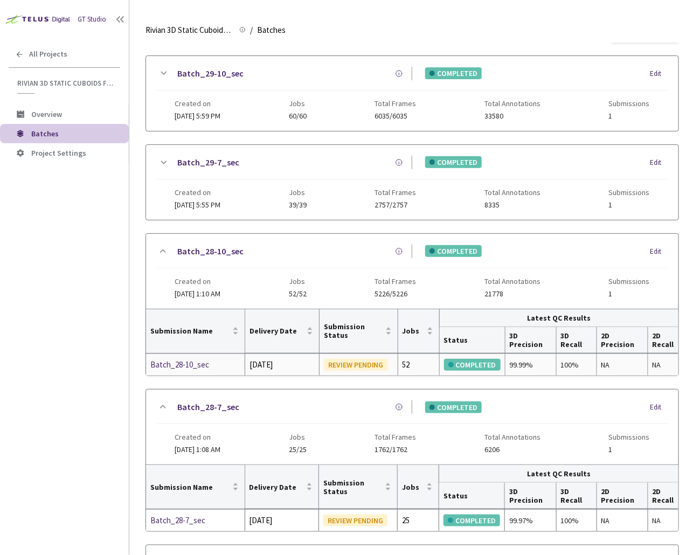
scroll to position [38, 0]
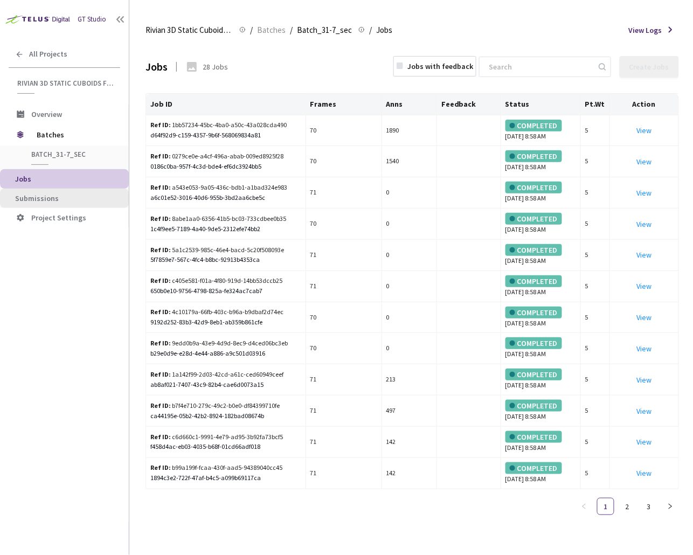
click at [72, 194] on span "Submissions" at bounding box center [67, 198] width 105 height 9
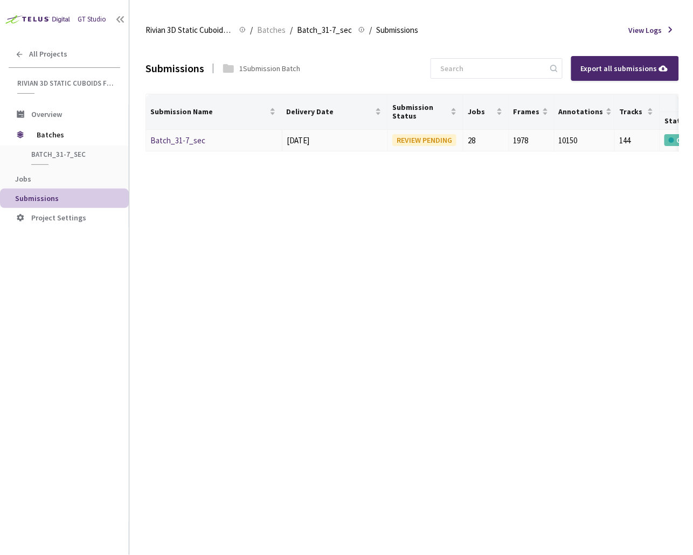
click at [175, 139] on link "Batch_31-7_sec" at bounding box center [177, 140] width 55 height 10
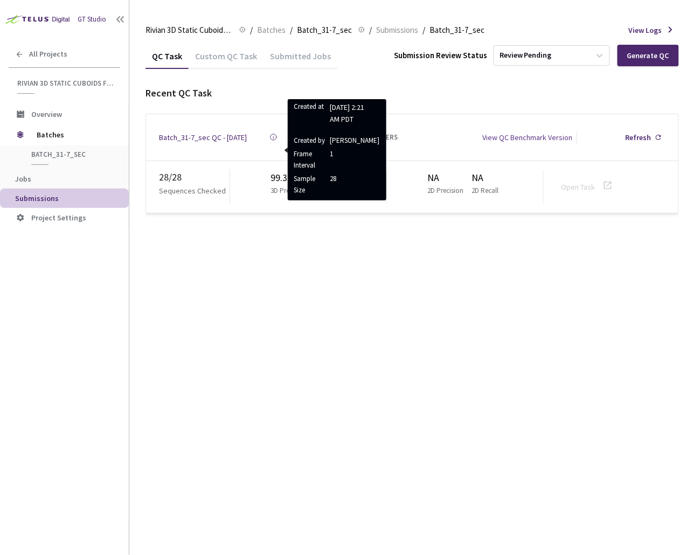
drag, startPoint x: 291, startPoint y: 291, endPoint x: 291, endPoint y: 282, distance: 8.6
click at [290, 290] on div "QC Task Custom QC Task Submitted Jobs Submission Review Status Review Pending G…" at bounding box center [411, 299] width 533 height 512
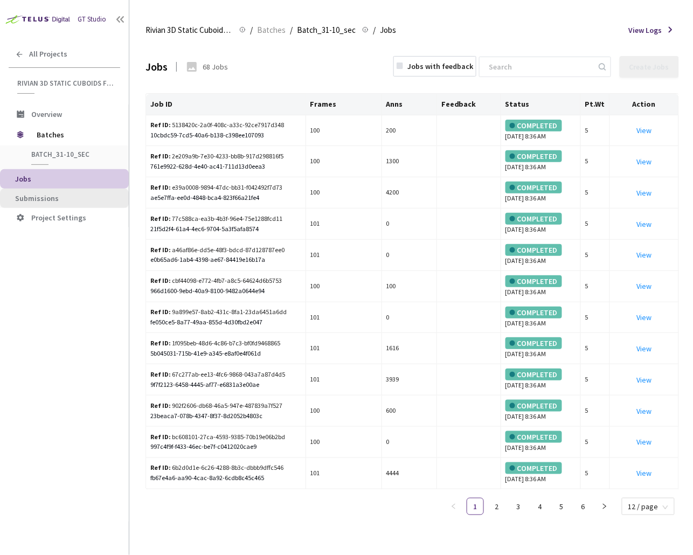
click at [48, 196] on span "Submissions" at bounding box center [37, 198] width 44 height 10
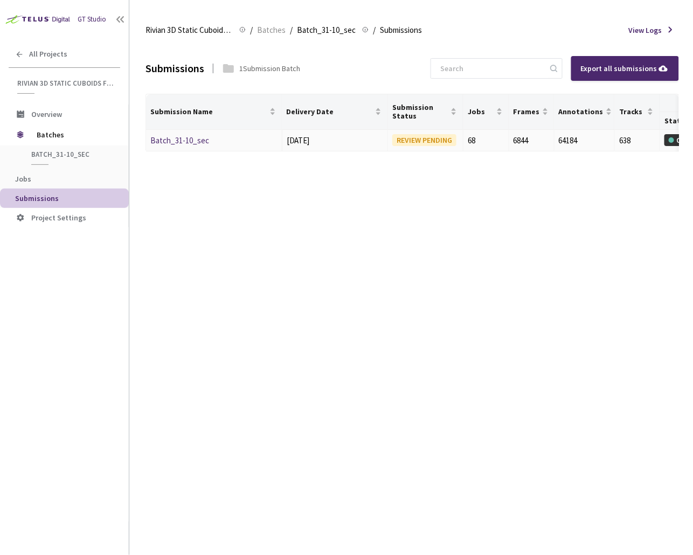
click at [182, 144] on link "Batch_31-10_sec" at bounding box center [179, 140] width 59 height 10
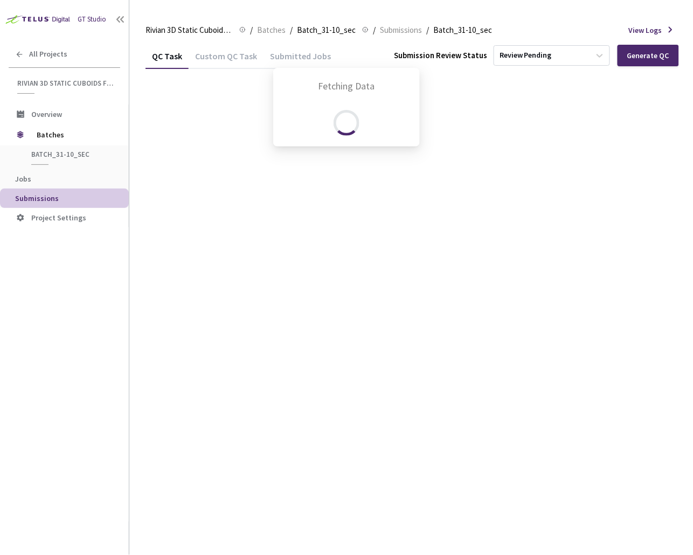
click at [252, 301] on div "Fetching Data" at bounding box center [346, 277] width 693 height 555
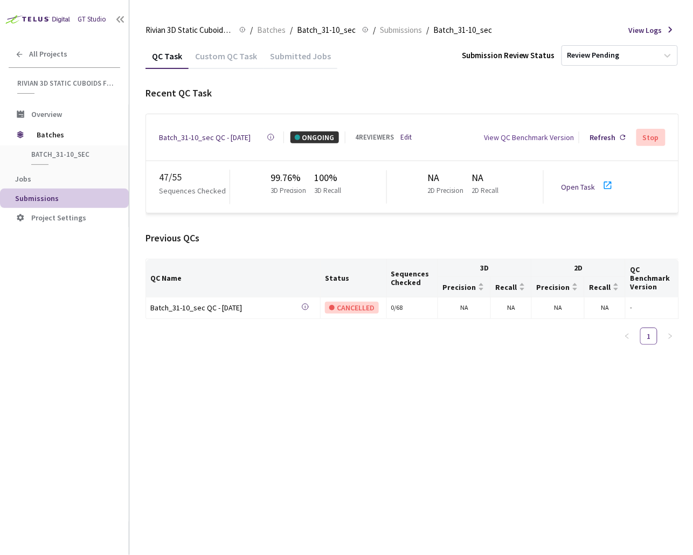
click at [434, 414] on div "QC Task Custom QC Task Submitted Jobs Submission Review Status Review Pending R…" at bounding box center [411, 299] width 533 height 512
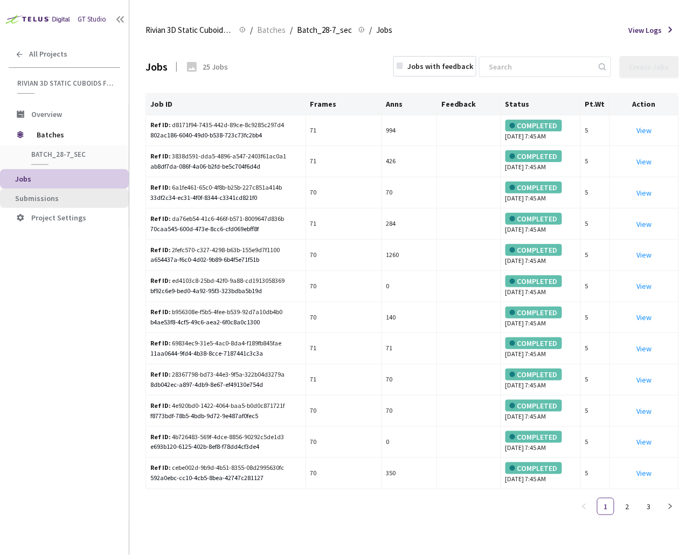
click at [69, 198] on span "Submissions" at bounding box center [67, 198] width 105 height 9
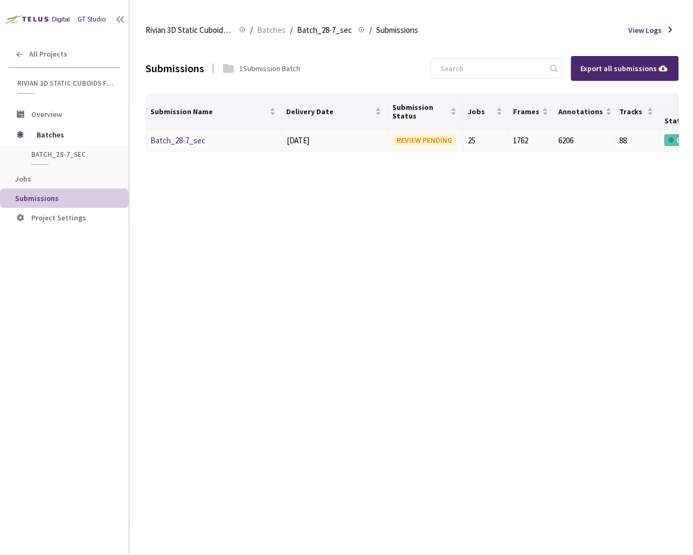
click at [173, 135] on link "Batch_28-7_sec" at bounding box center [177, 140] width 55 height 10
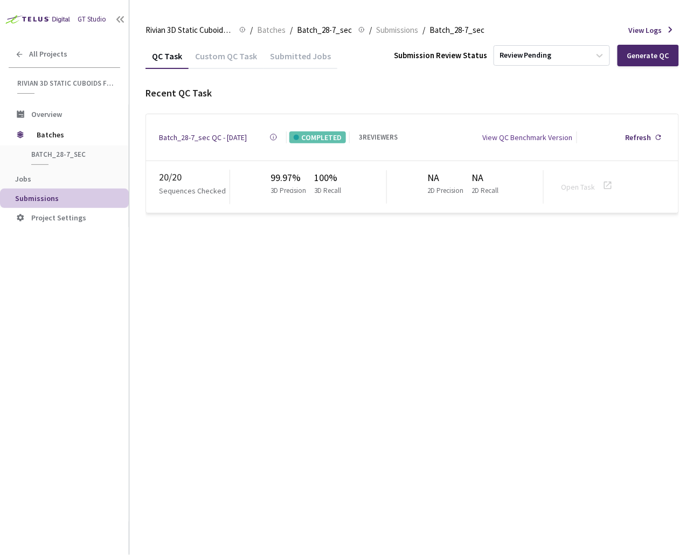
click at [187, 133] on div "Batch_28-7_sec QC - 21 Jul, 2025" at bounding box center [203, 137] width 88 height 12
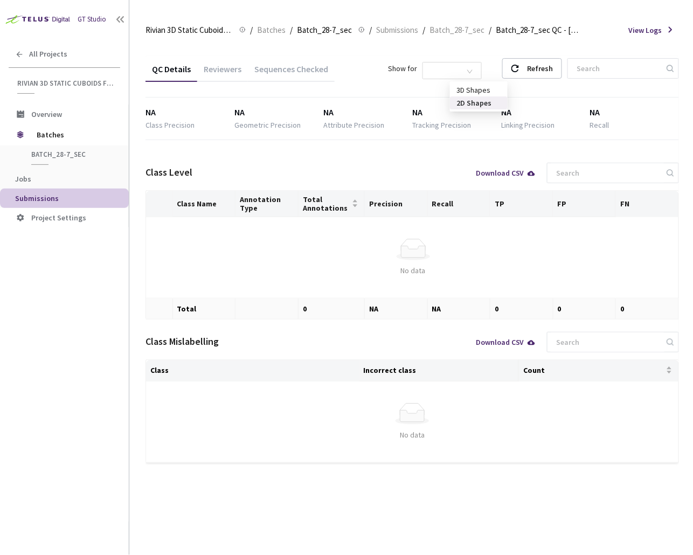
drag, startPoint x: 474, startPoint y: 69, endPoint x: 468, endPoint y: 80, distance: 12.3
click at [469, 70] on span "2D Shapes" at bounding box center [452, 70] width 46 height 16
click at [469, 88] on div "3D Shapes" at bounding box center [478, 90] width 45 height 12
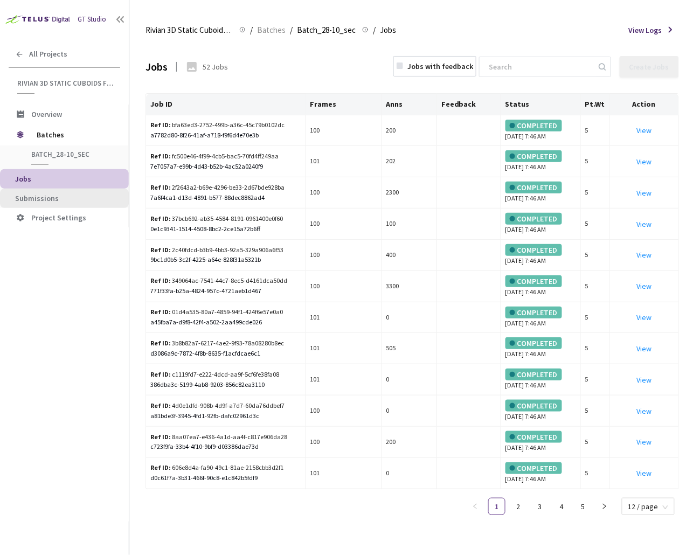
click at [84, 195] on span "Submissions" at bounding box center [67, 198] width 105 height 9
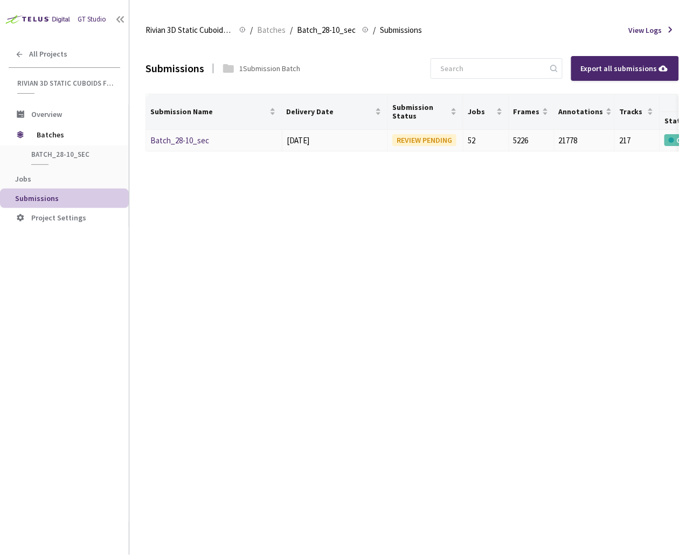
click at [186, 140] on link "Batch_28-10_sec" at bounding box center [179, 140] width 59 height 10
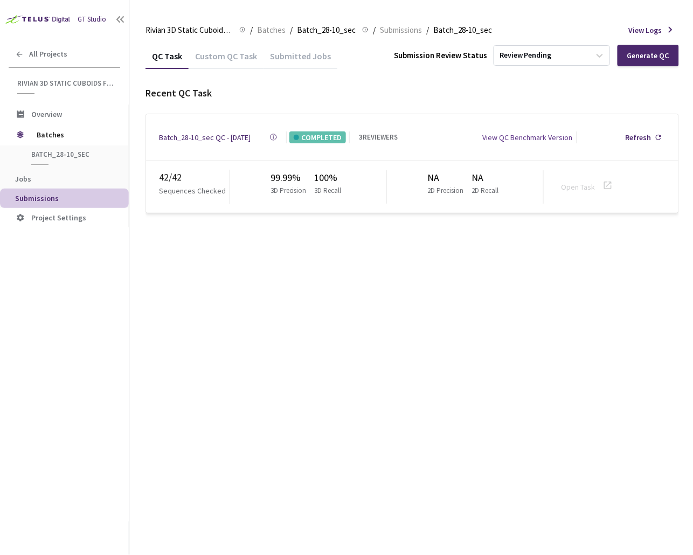
click at [182, 141] on div "Batch_28-10_sec QC - 21 Jul, 2025 Created at 21 Jul, 2025 at 2:07 AM PDT Create…" at bounding box center [412, 137] width 532 height 46
click at [186, 133] on div "Batch_28-10_sec QC - 21 Jul, 2025" at bounding box center [205, 137] width 92 height 12
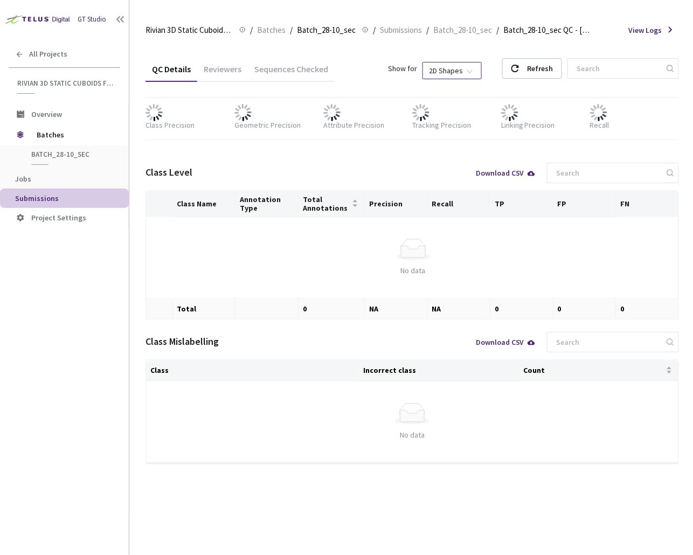
drag, startPoint x: 490, startPoint y: 66, endPoint x: 485, endPoint y: 73, distance: 8.8
click at [475, 66] on span "2D Shapes" at bounding box center [452, 70] width 46 height 16
click at [475, 89] on div "3D Shapes" at bounding box center [478, 90] width 45 height 12
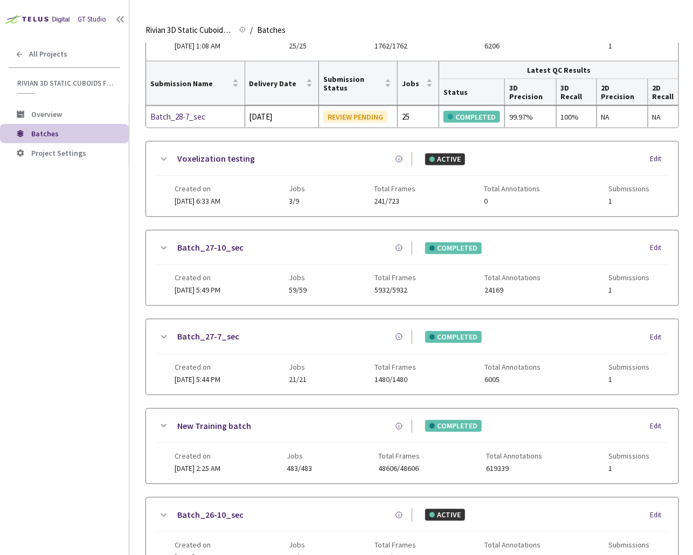
scroll to position [755, 0]
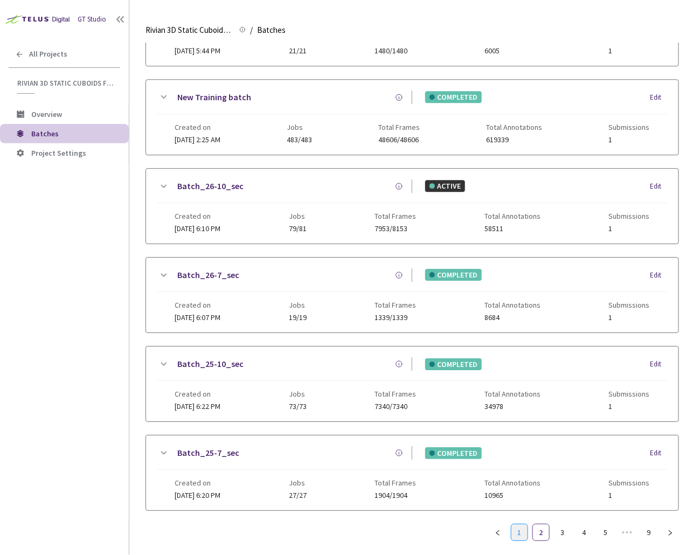
click at [515, 524] on link "1" at bounding box center [519, 532] width 16 height 16
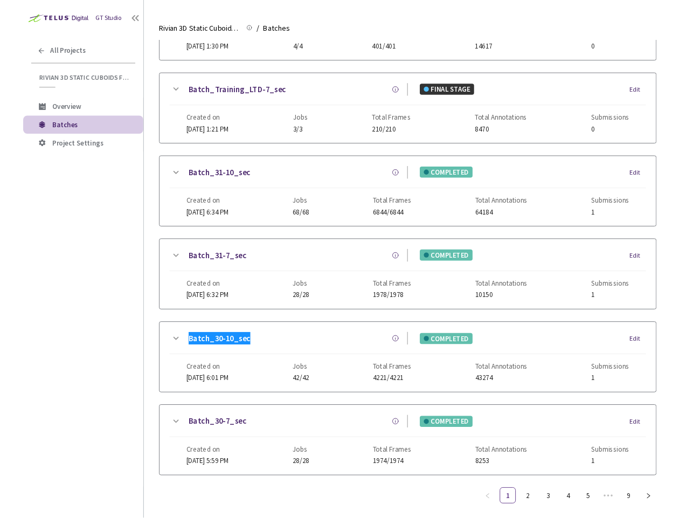
scroll to position [623, 0]
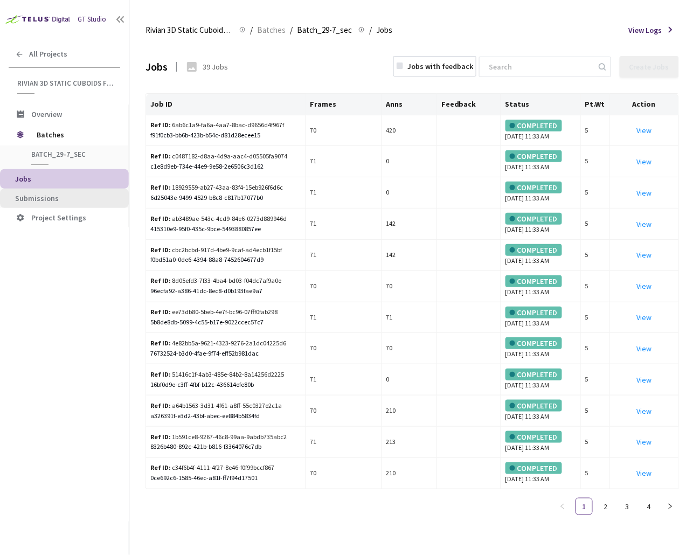
click at [59, 201] on li "Submissions" at bounding box center [64, 198] width 129 height 19
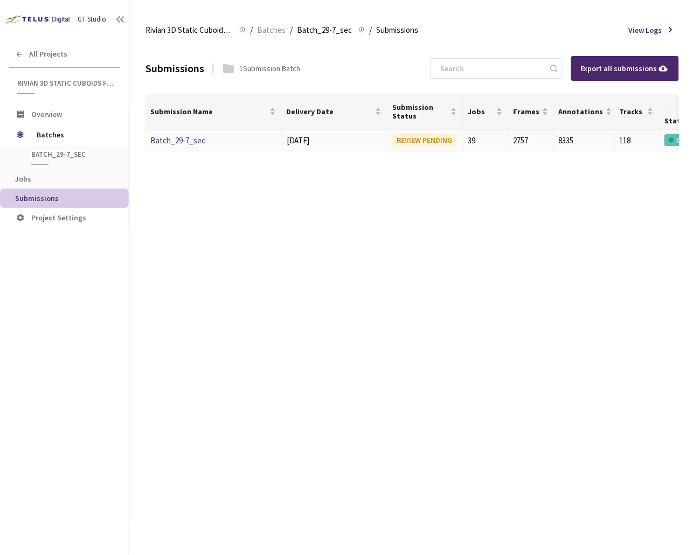
click at [186, 135] on link "Batch_29-7_sec" at bounding box center [177, 140] width 55 height 10
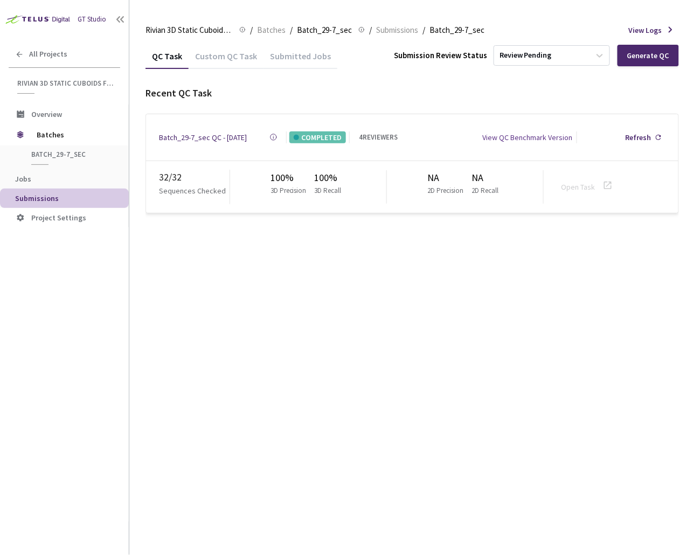
click at [226, 132] on div "Batch_29-7_sec QC - 23 Jul, 2025" at bounding box center [203, 137] width 88 height 12
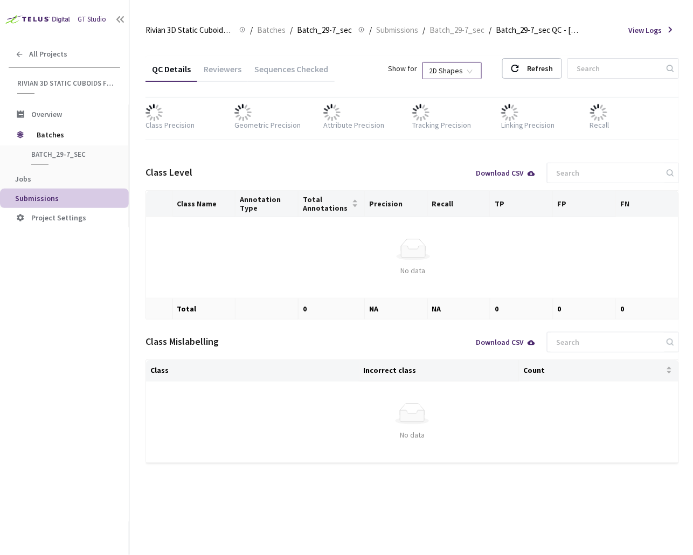
drag, startPoint x: 485, startPoint y: 60, endPoint x: 483, endPoint y: 69, distance: 9.4
click at [485, 61] on div "Show for 2D Shapes" at bounding box center [444, 68] width 112 height 20
click at [475, 75] on span "2D Shapes" at bounding box center [452, 70] width 46 height 16
click at [482, 92] on div "3D Shapes" at bounding box center [478, 90] width 45 height 12
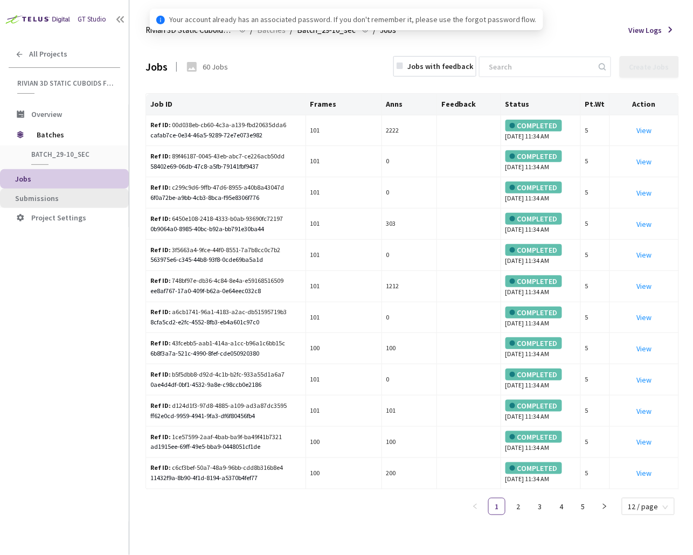
click at [61, 190] on li "Submissions" at bounding box center [64, 198] width 129 height 19
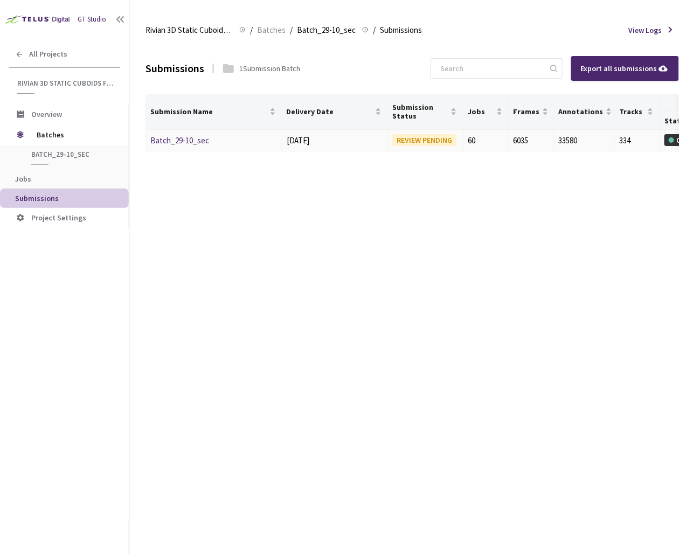
click at [176, 143] on link "Batch_29-10_sec" at bounding box center [179, 140] width 59 height 10
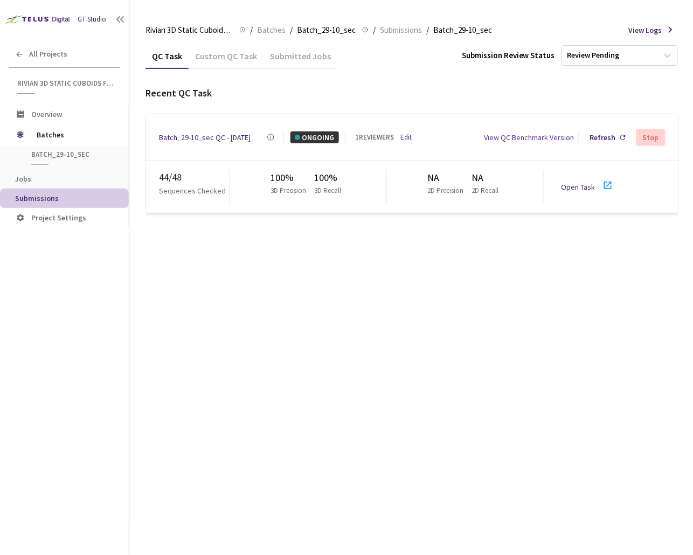
click at [206, 135] on div "Batch_29-10_sec QC - [DATE]" at bounding box center [205, 137] width 92 height 12
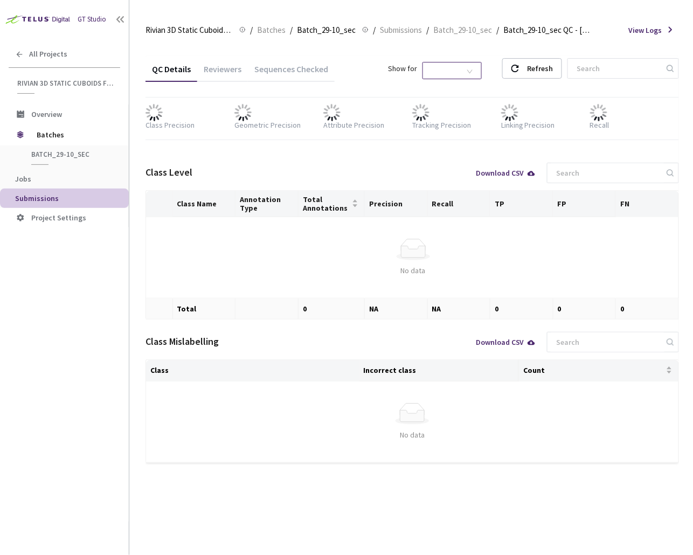
drag, startPoint x: 459, startPoint y: 67, endPoint x: 459, endPoint y: 74, distance: 6.5
click at [459, 67] on span "2D Shapes" at bounding box center [452, 70] width 46 height 16
click at [478, 89] on div "3D Shapes" at bounding box center [478, 90] width 45 height 12
